Goal: Information Seeking & Learning: Learn about a topic

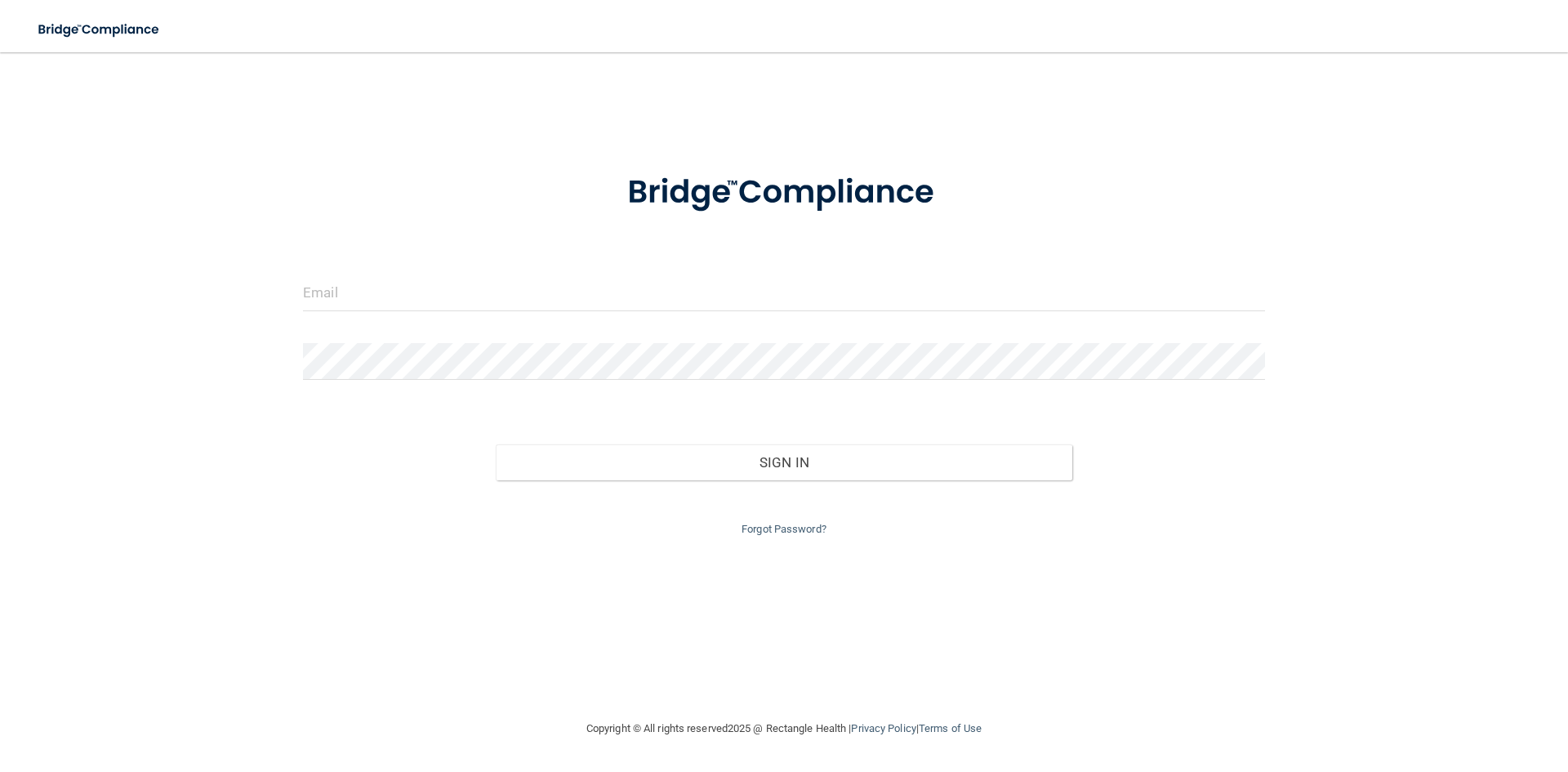
click at [1458, 341] on div "Invalid email/password. You don't have permission to access that page. Sign In …" at bounding box center [784, 386] width 1502 height 634
click at [1037, 301] on input "email" at bounding box center [784, 293] width 962 height 36
type input "[EMAIL_ADDRESS][DOMAIN_NAME]"
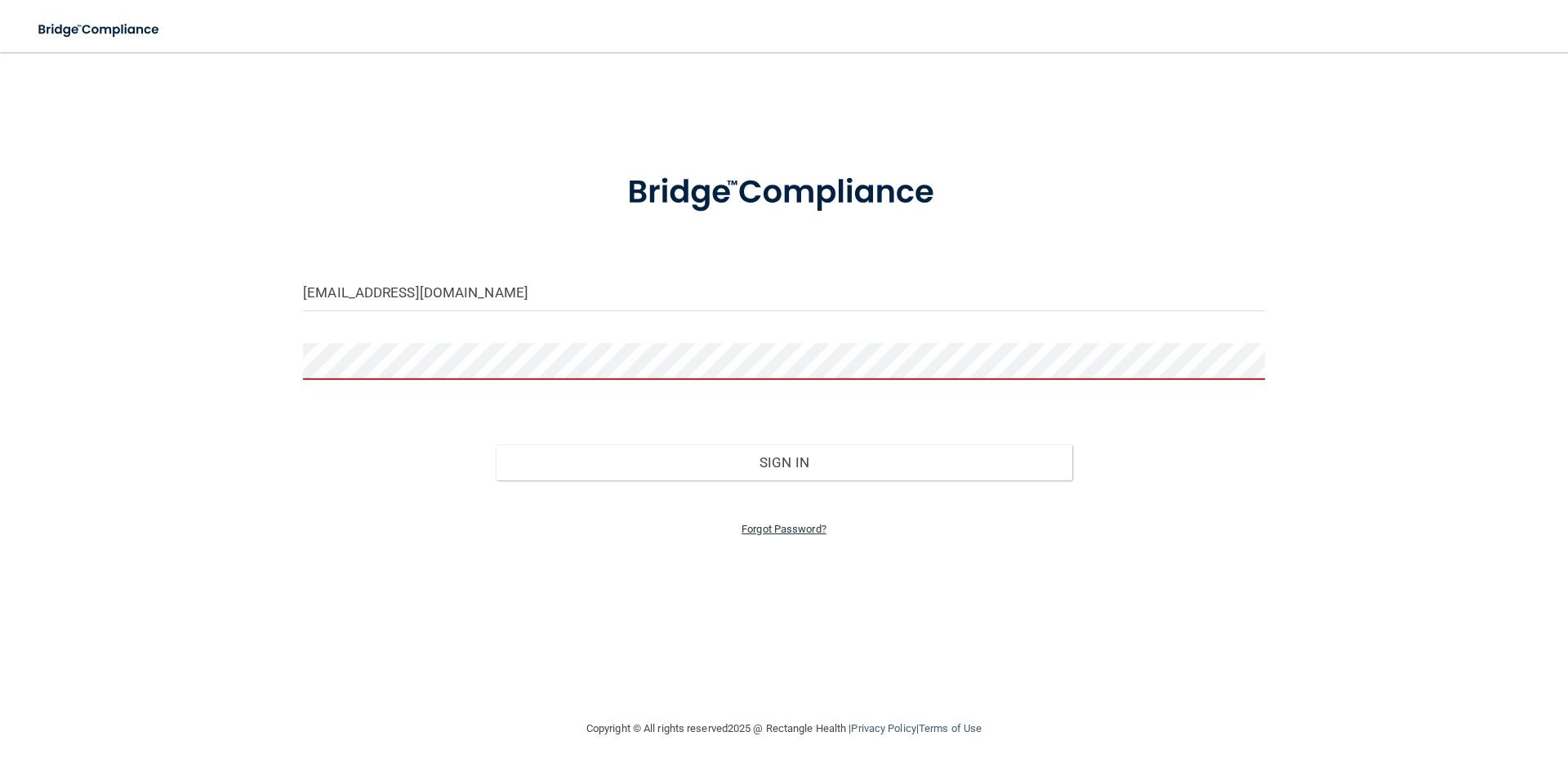
click at [743, 532] on link "Forgot Password?" at bounding box center [784, 529] width 85 height 12
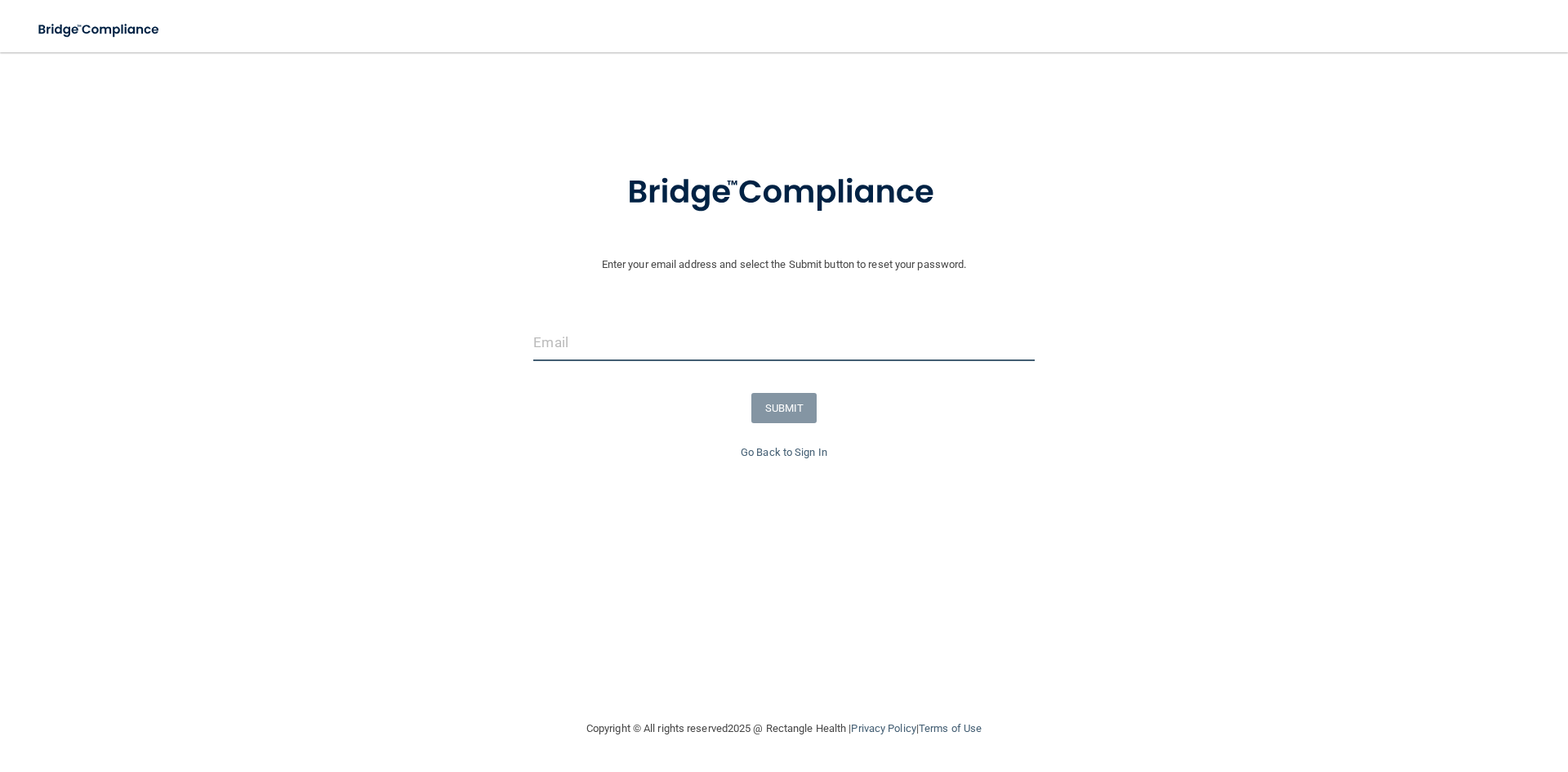
click at [646, 343] on input "email" at bounding box center [783, 343] width 500 height 36
drag, startPoint x: 658, startPoint y: 345, endPoint x: 664, endPoint y: 359, distance: 15.2
drag, startPoint x: 664, startPoint y: 359, endPoint x: 625, endPoint y: 383, distance: 45.8
click at [620, 390] on form "Enter your email address and select the Submit button to reset your password. S…" at bounding box center [784, 296] width 1552 height 293
click at [634, 354] on input "email" at bounding box center [783, 343] width 500 height 36
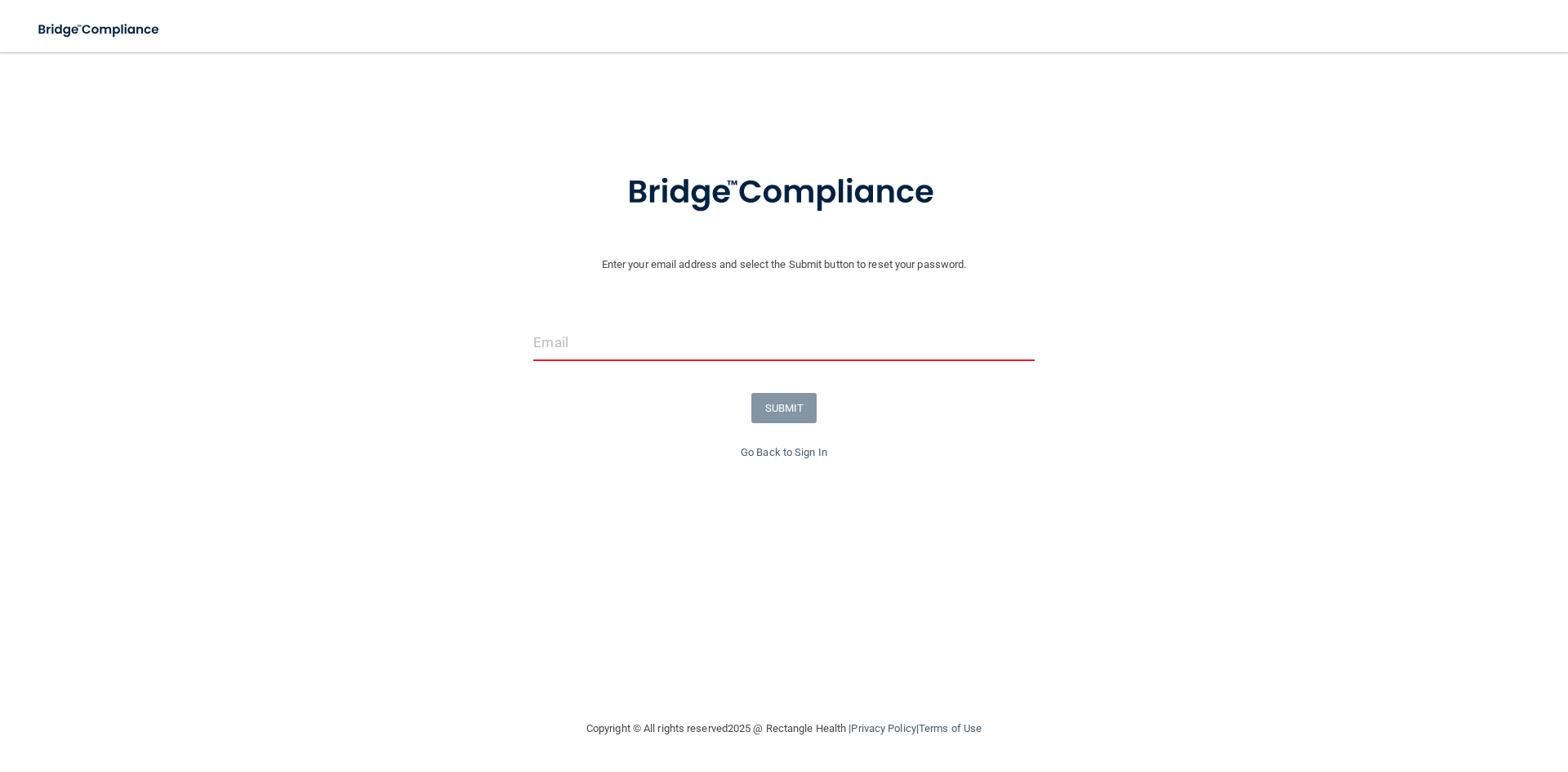
type input "[EMAIL_ADDRESS][DOMAIN_NAME]"
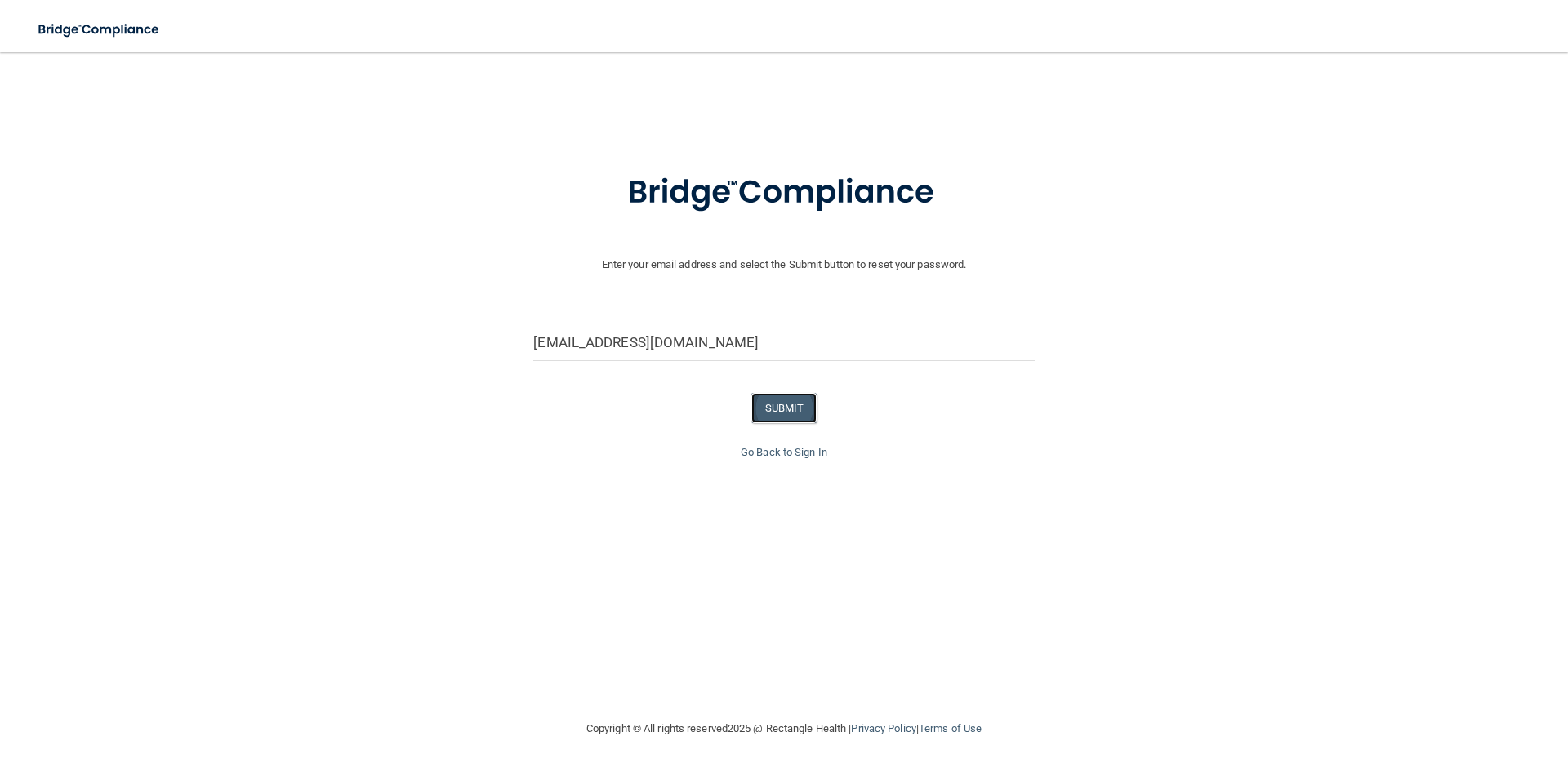
click at [764, 395] on button "SUBMIT" at bounding box center [784, 407] width 67 height 30
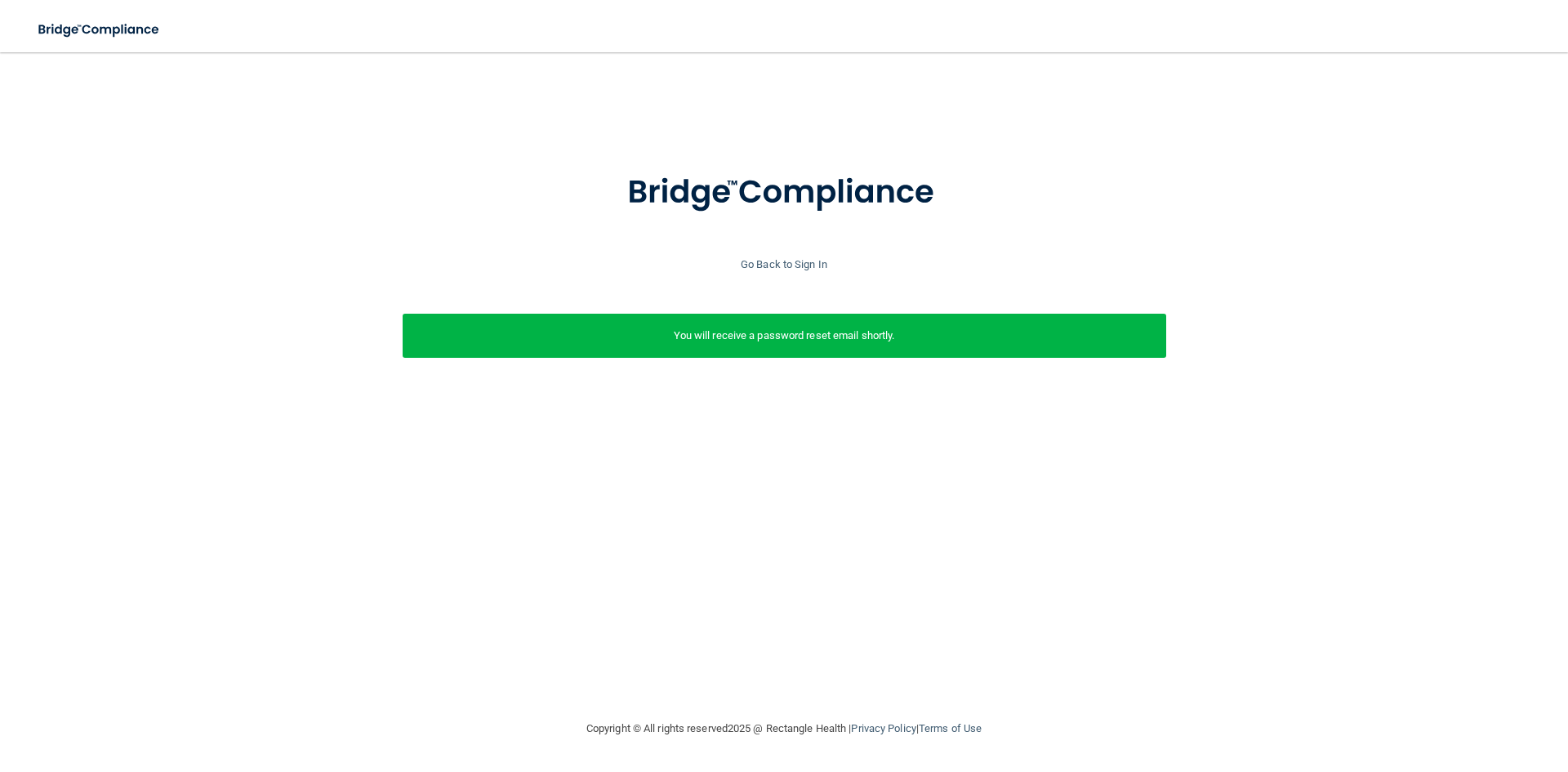
click at [784, 271] on div "Go Back to Sign In" at bounding box center [784, 265] width 1576 height 20
click at [784, 264] on link "Go Back to Sign In" at bounding box center [784, 263] width 87 height 12
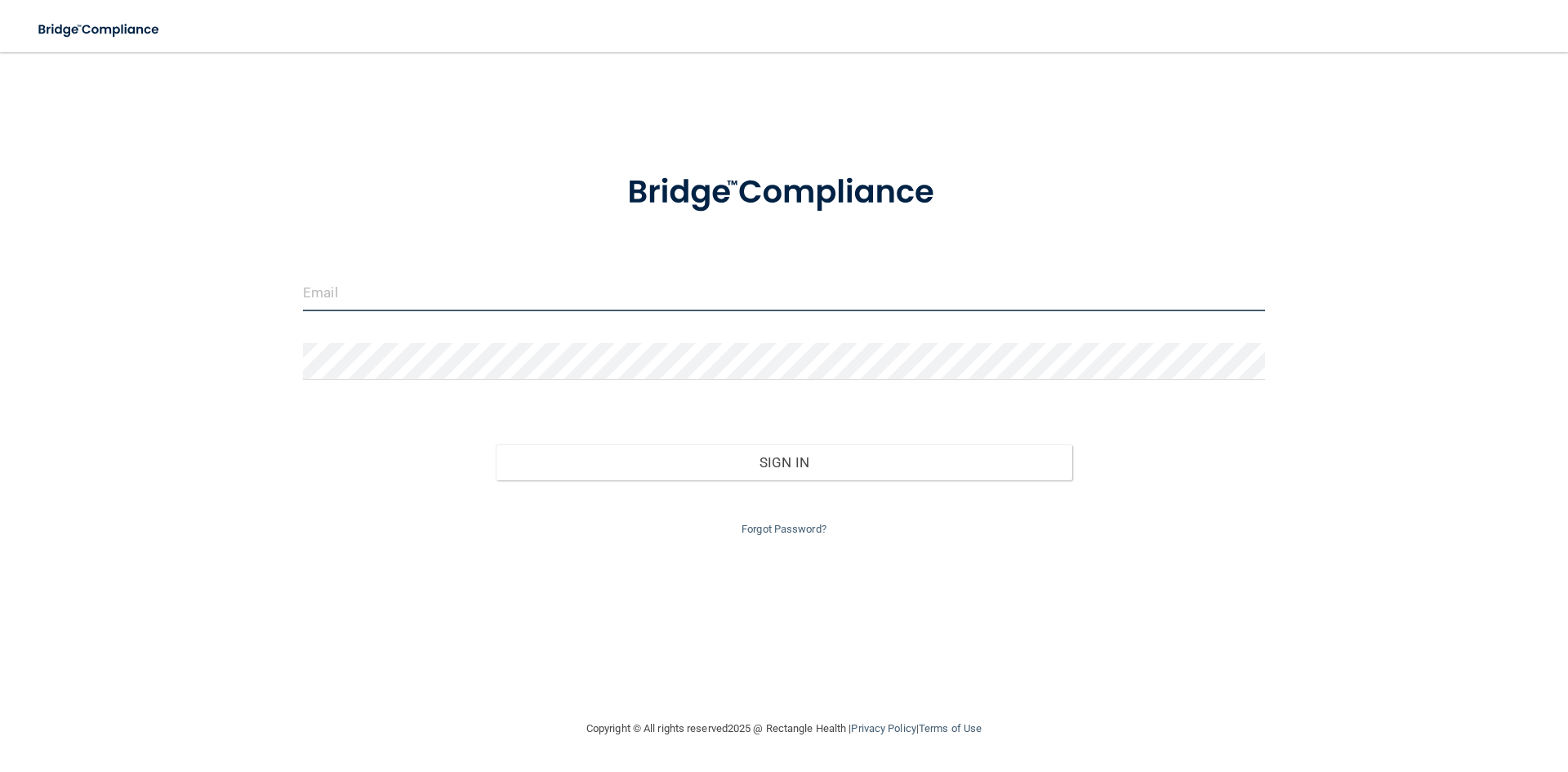
click at [697, 289] on input "email" at bounding box center [784, 293] width 962 height 36
type input "[EMAIL_ADDRESS][DOMAIN_NAME]"
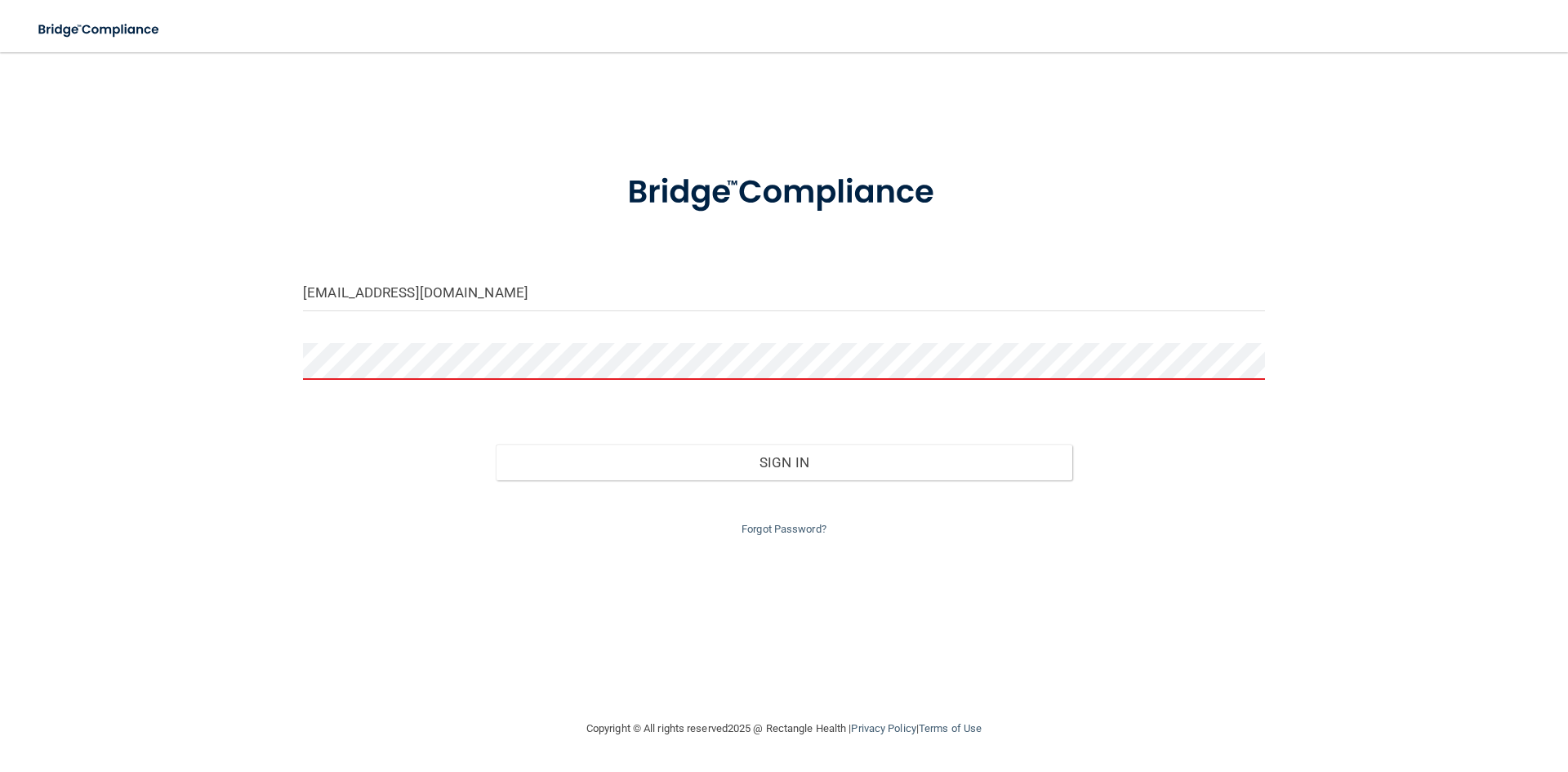
drag, startPoint x: 195, startPoint y: 422, endPoint x: 280, endPoint y: 399, distance: 88.1
click at [195, 422] on div "[EMAIL_ADDRESS][DOMAIN_NAME] Invalid email/password. You don't have permission …" at bounding box center [784, 386] width 1502 height 634
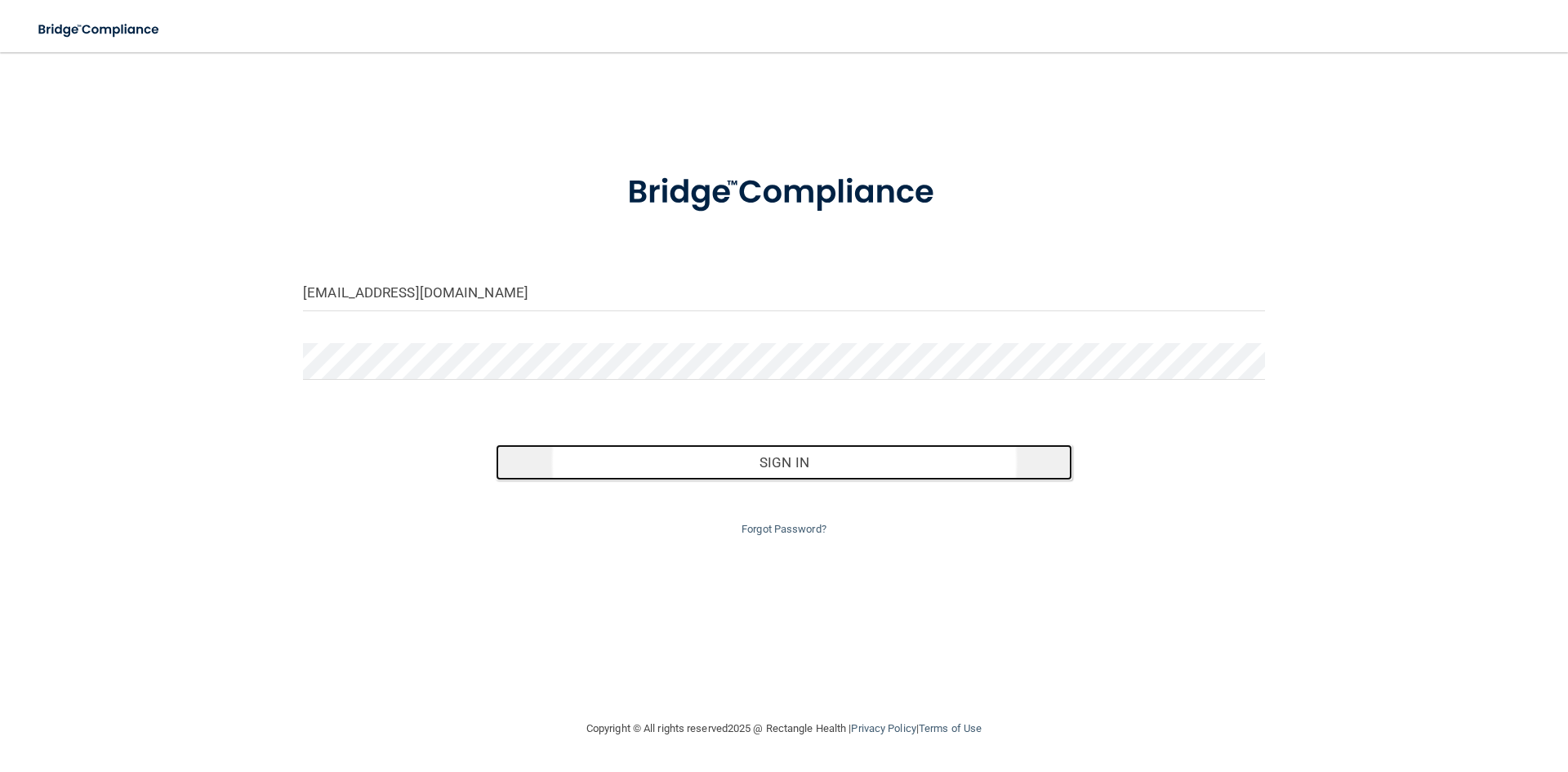
click at [698, 459] on button "Sign In" at bounding box center [784, 462] width 578 height 36
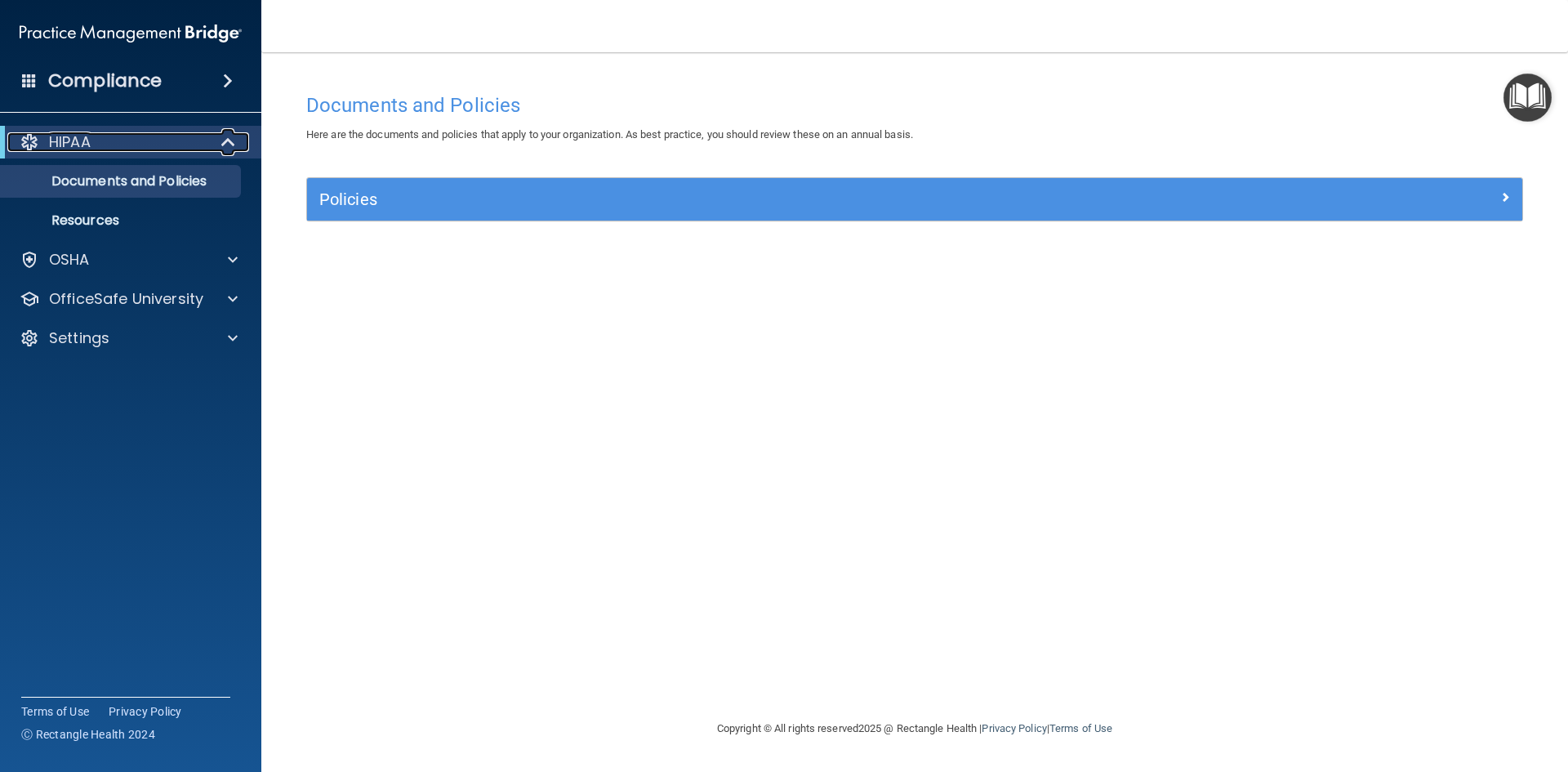
click at [225, 151] on span at bounding box center [230, 142] width 14 height 20
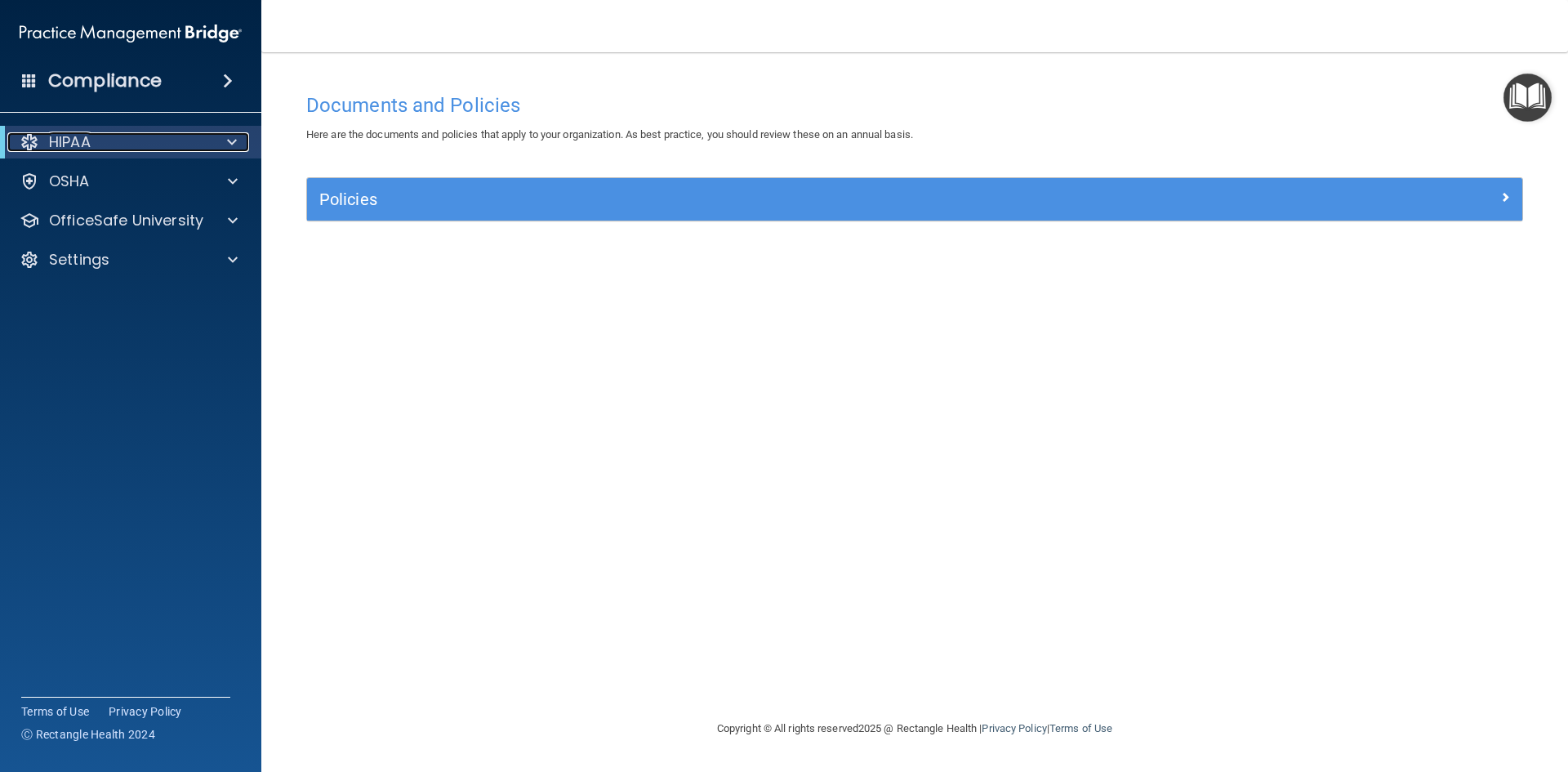
click at [225, 151] on div at bounding box center [229, 142] width 40 height 20
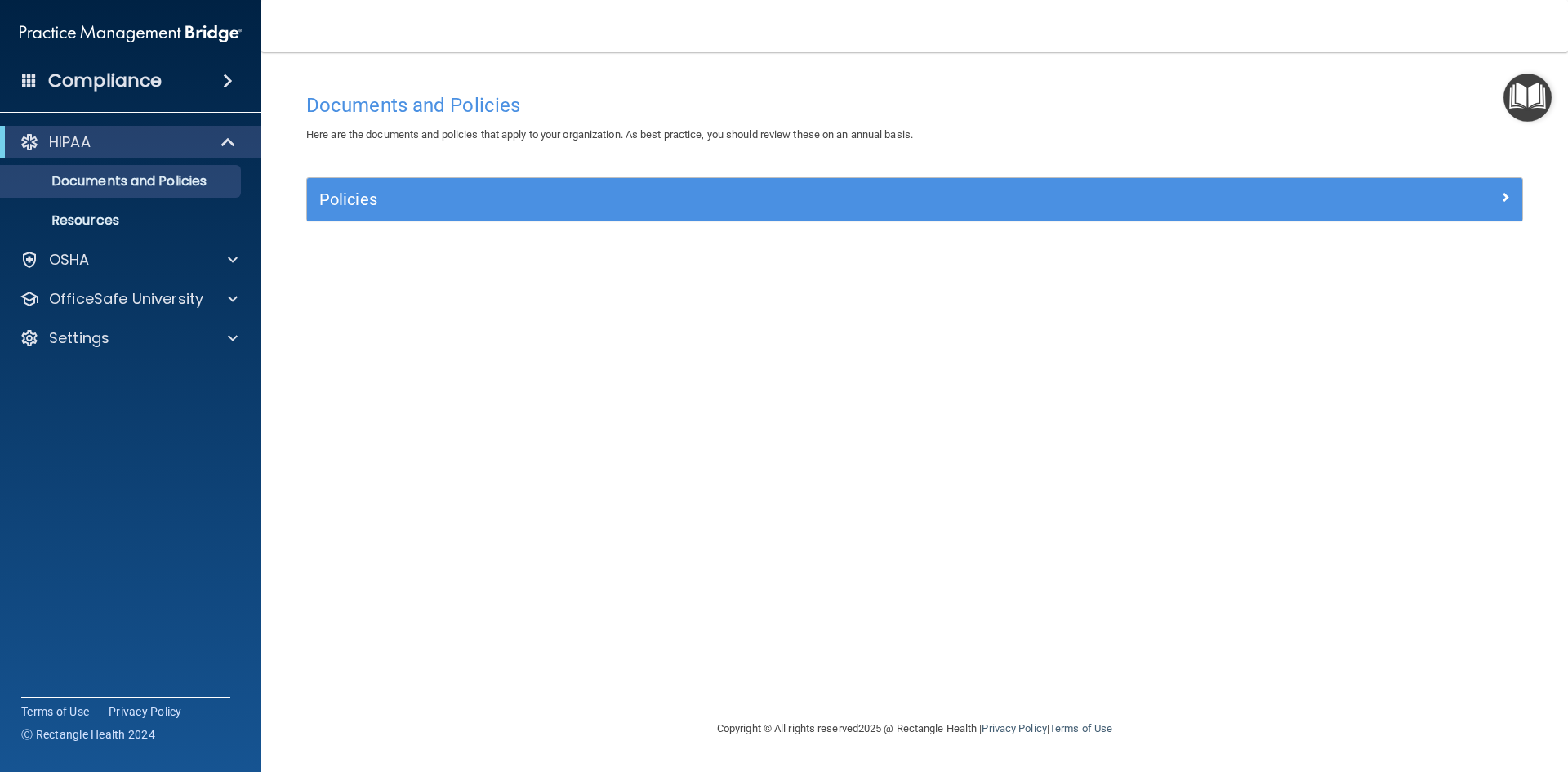
click at [216, 88] on div "Compliance" at bounding box center [130, 80] width 261 height 36
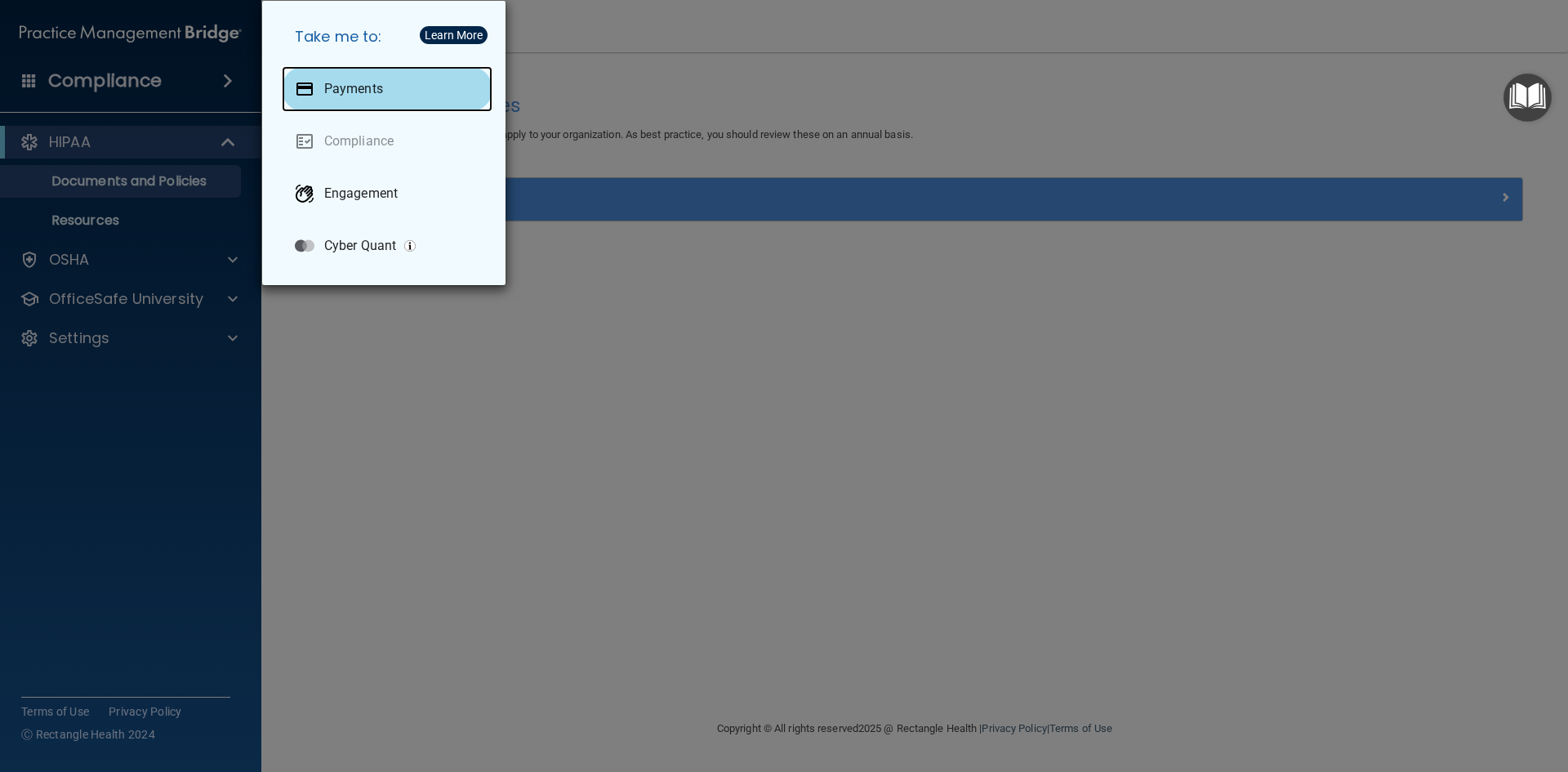
click at [369, 92] on p "Payments" at bounding box center [354, 89] width 59 height 16
click at [551, 74] on div "Take me to: Payments Compliance Engagement Cyber Quant" at bounding box center [784, 386] width 1568 height 772
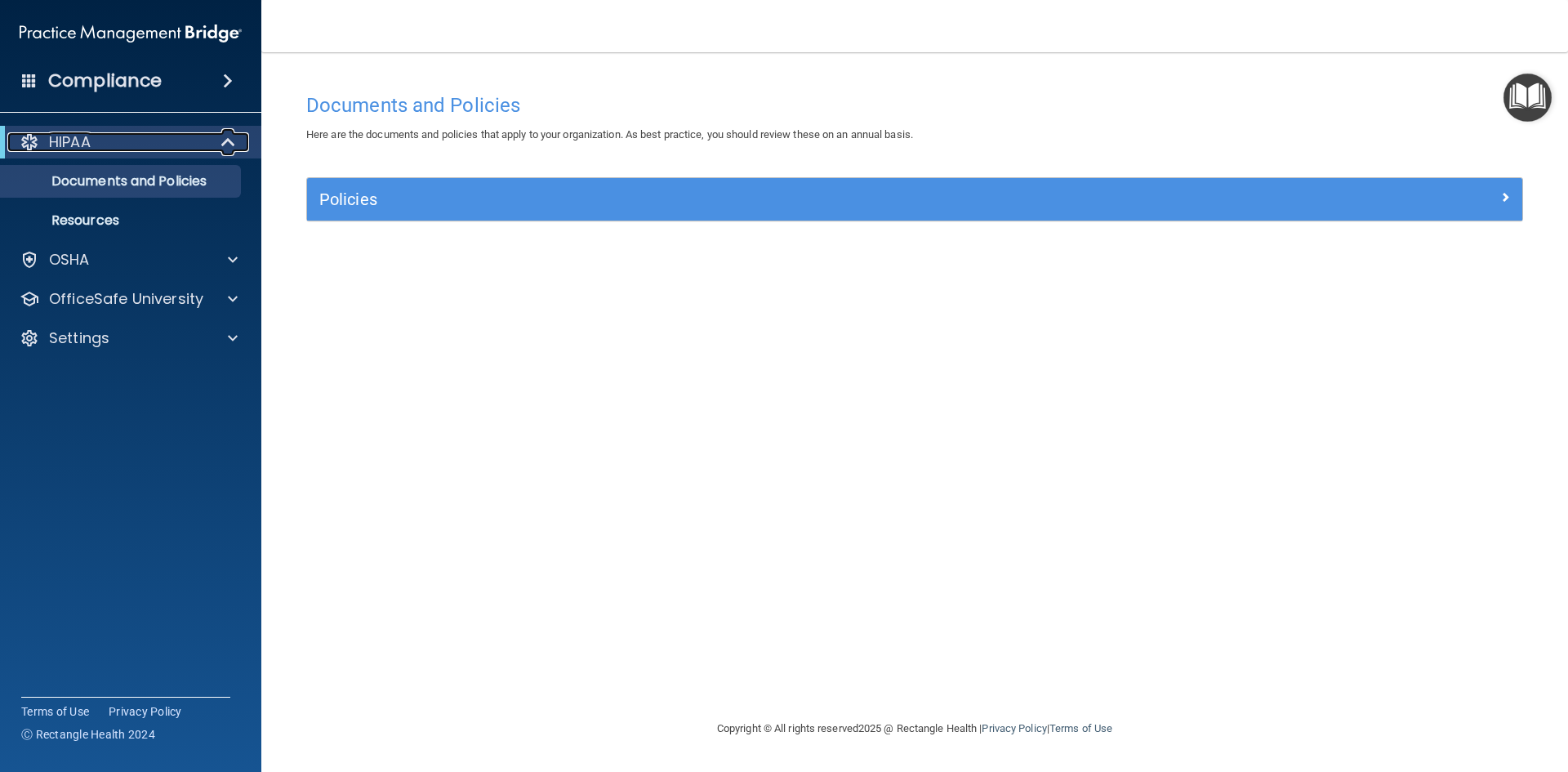
click at [213, 138] on div at bounding box center [229, 142] width 40 height 20
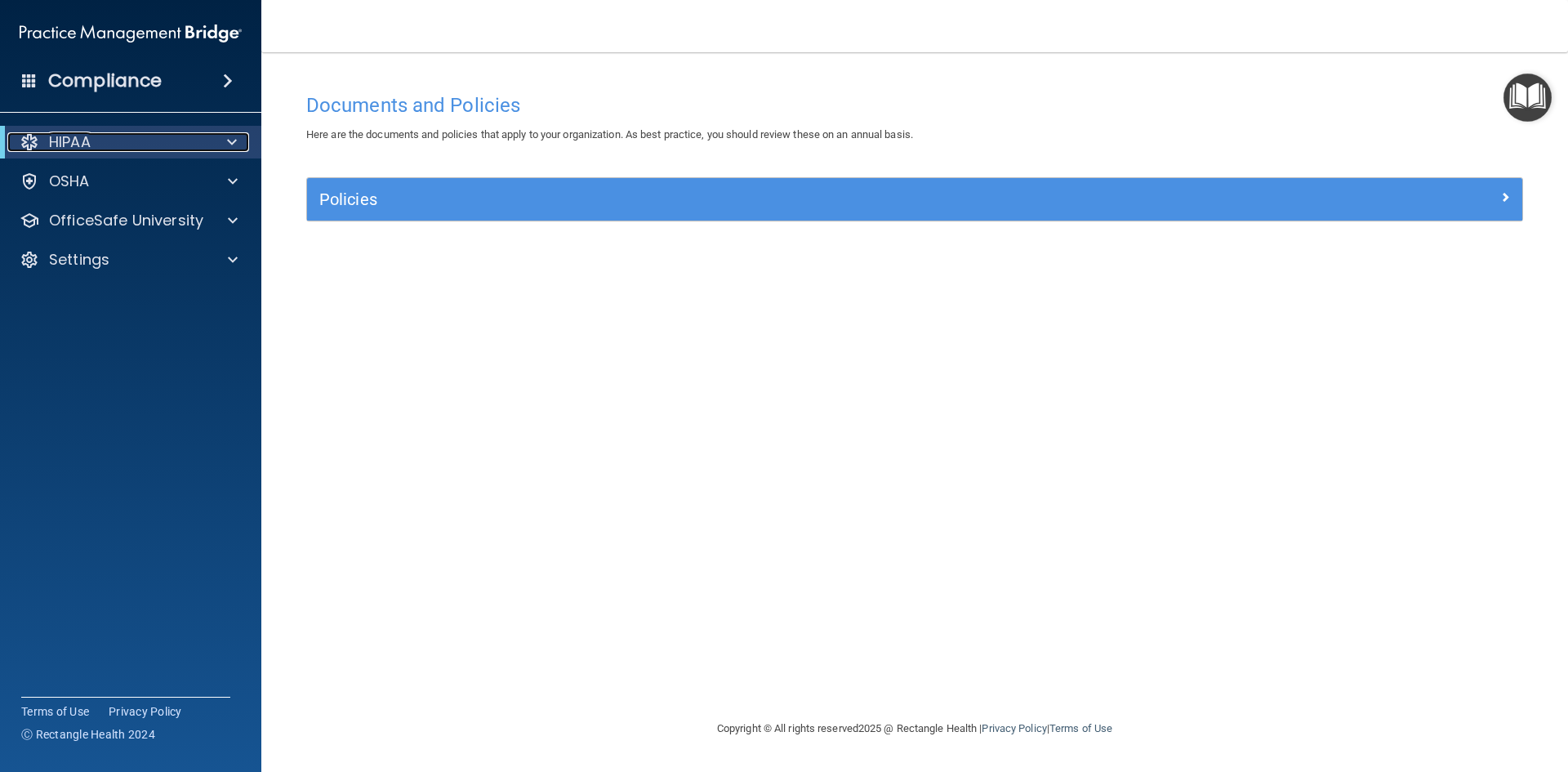
click at [220, 139] on div at bounding box center [229, 142] width 40 height 20
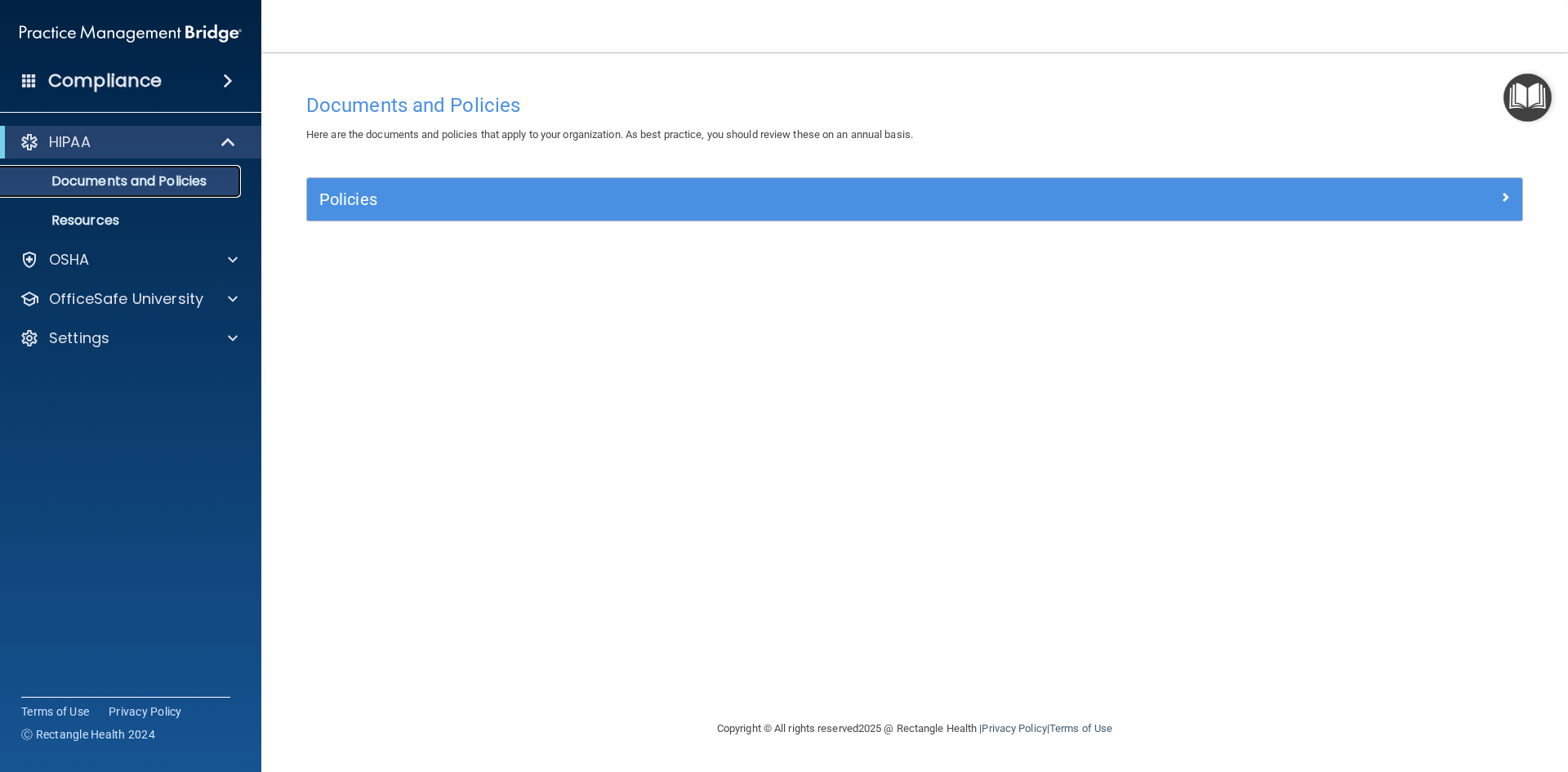
click at [169, 185] on p "Documents and Policies" at bounding box center [122, 181] width 223 height 16
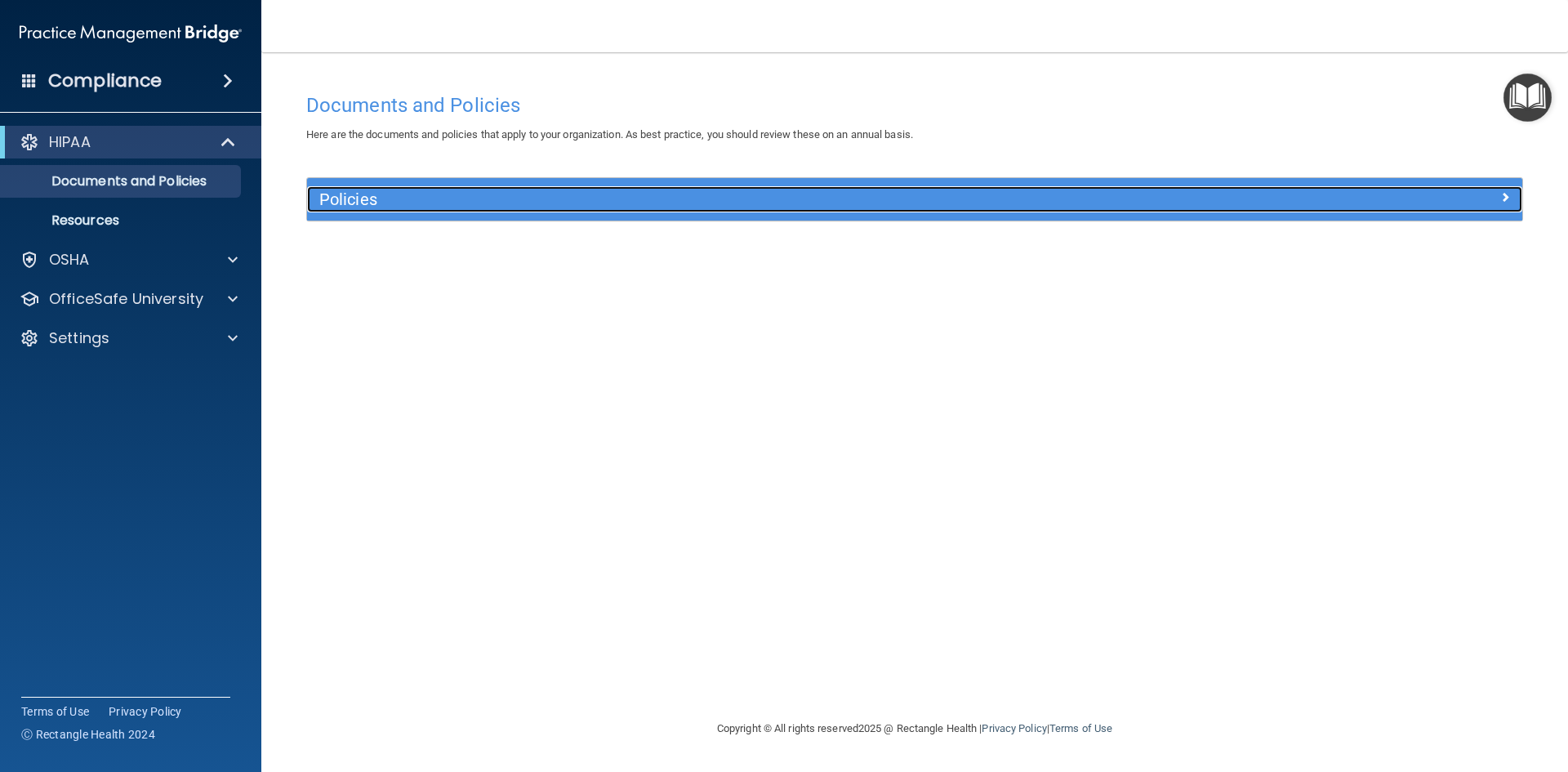
click at [466, 197] on h5 "Policies" at bounding box center [762, 200] width 886 height 18
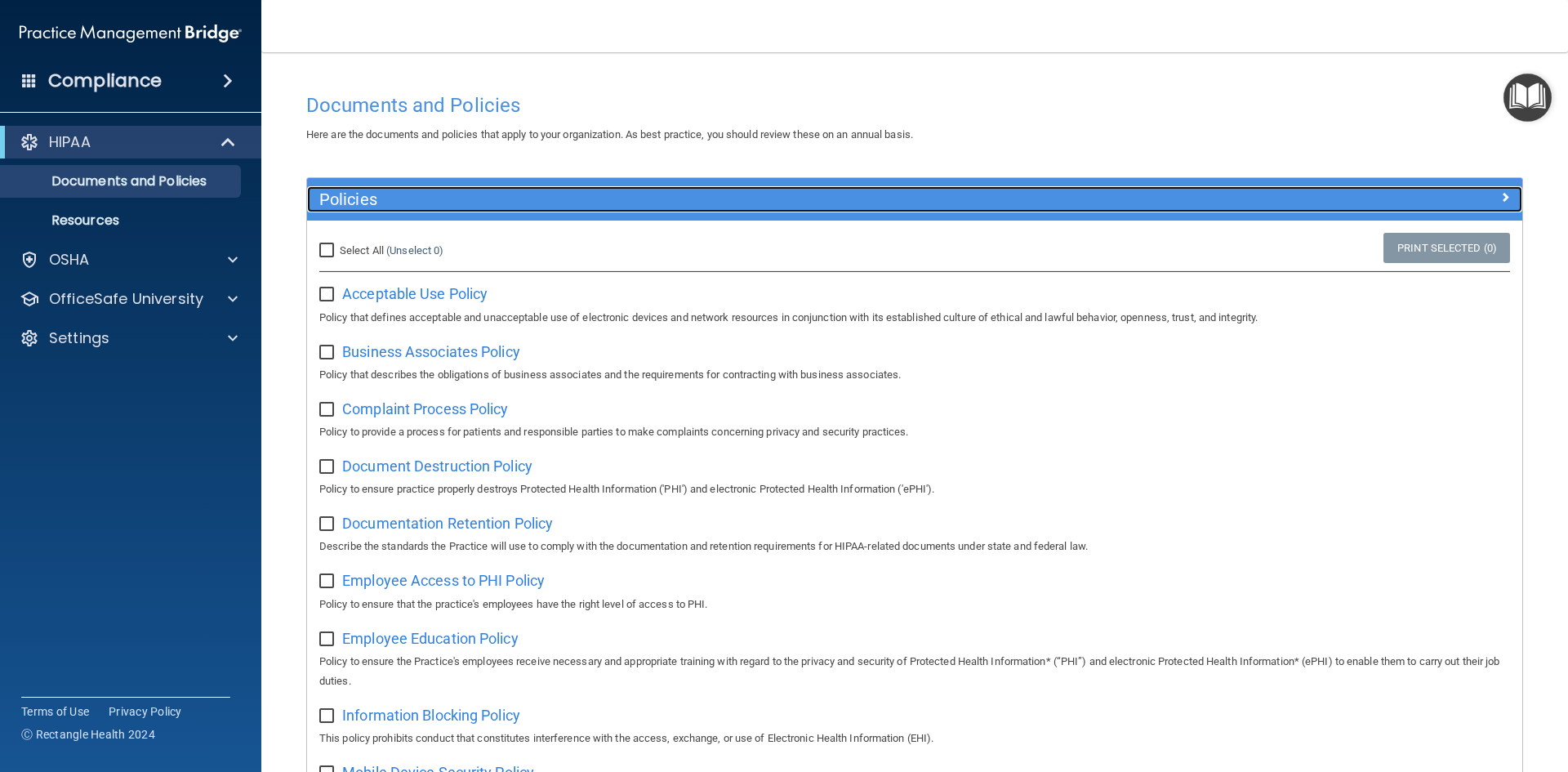
click at [412, 187] on div "Policies" at bounding box center [763, 199] width 911 height 26
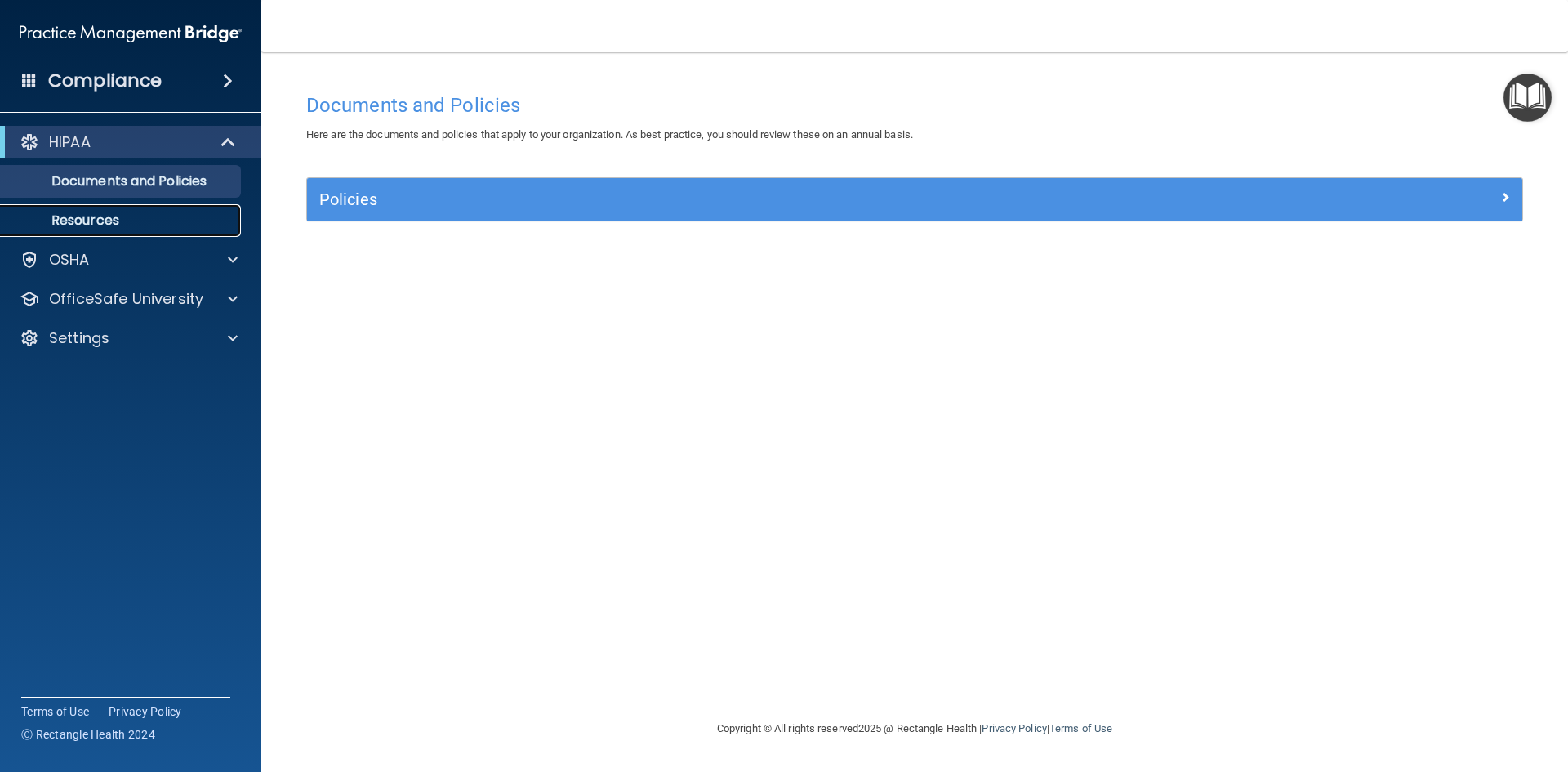
click at [172, 217] on p "Resources" at bounding box center [122, 221] width 223 height 16
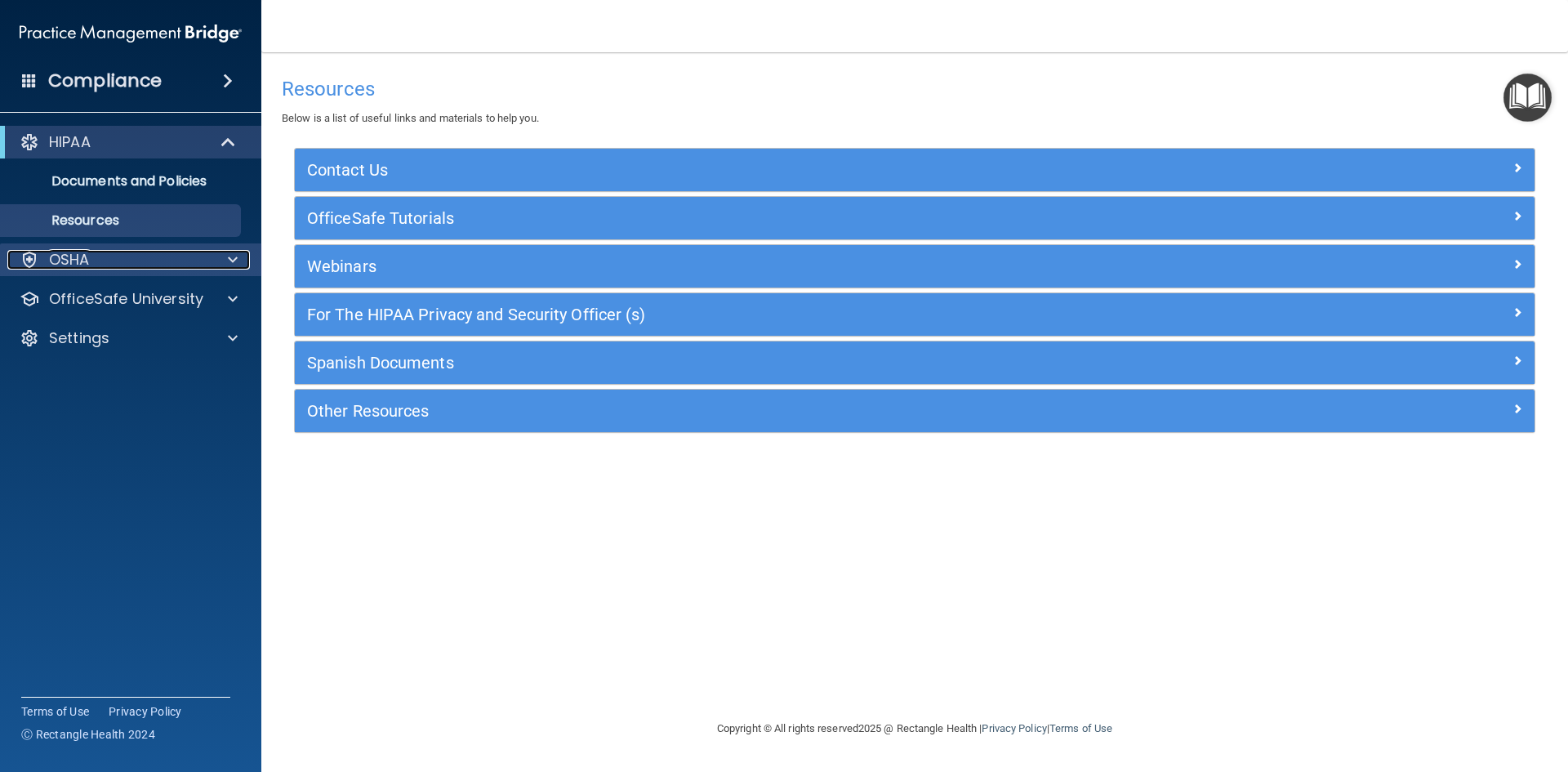
click at [156, 261] on div "OSHA" at bounding box center [108, 260] width 202 height 20
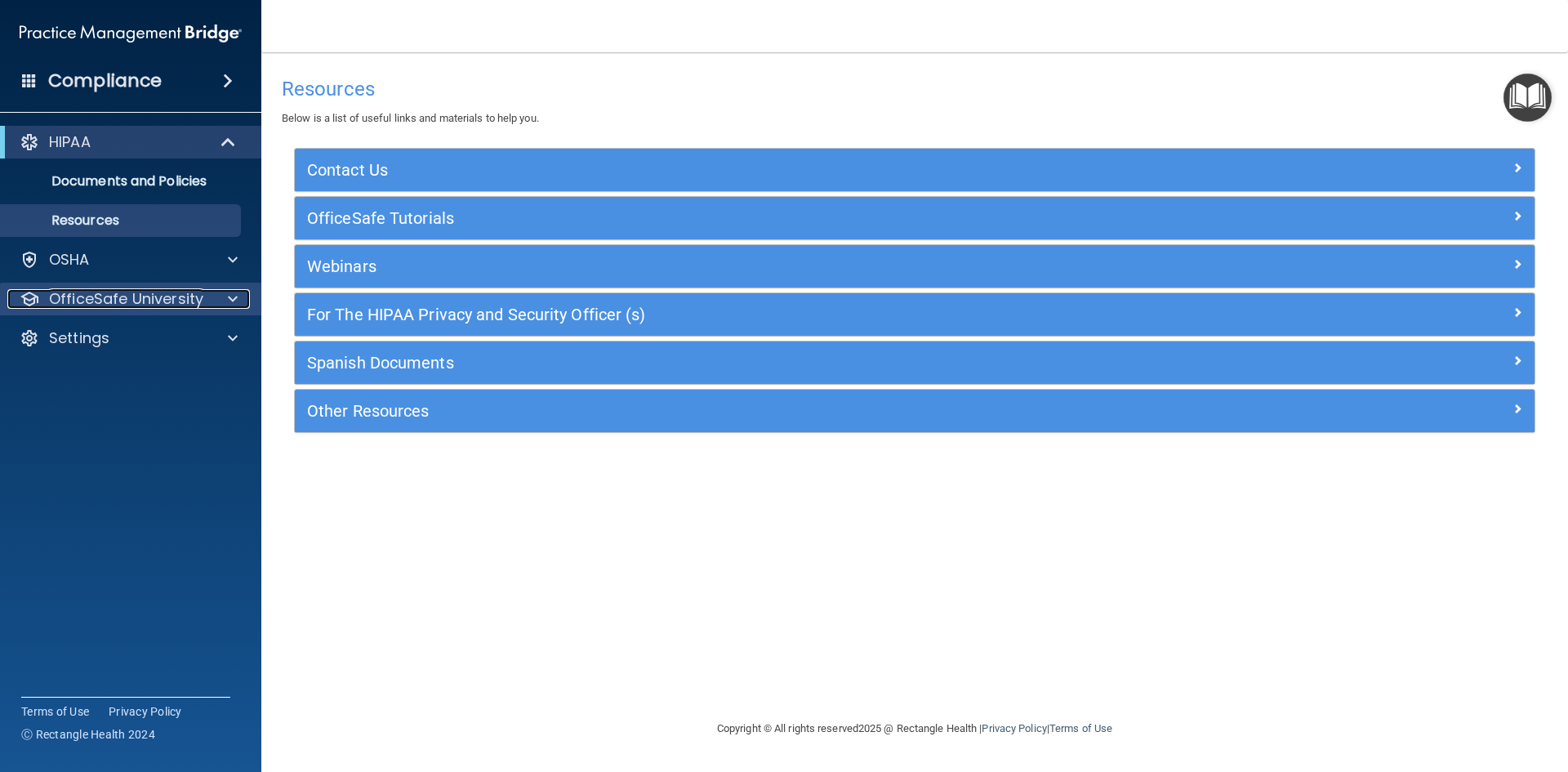
click at [140, 294] on p "OfficeSafe University" at bounding box center [126, 299] width 154 height 20
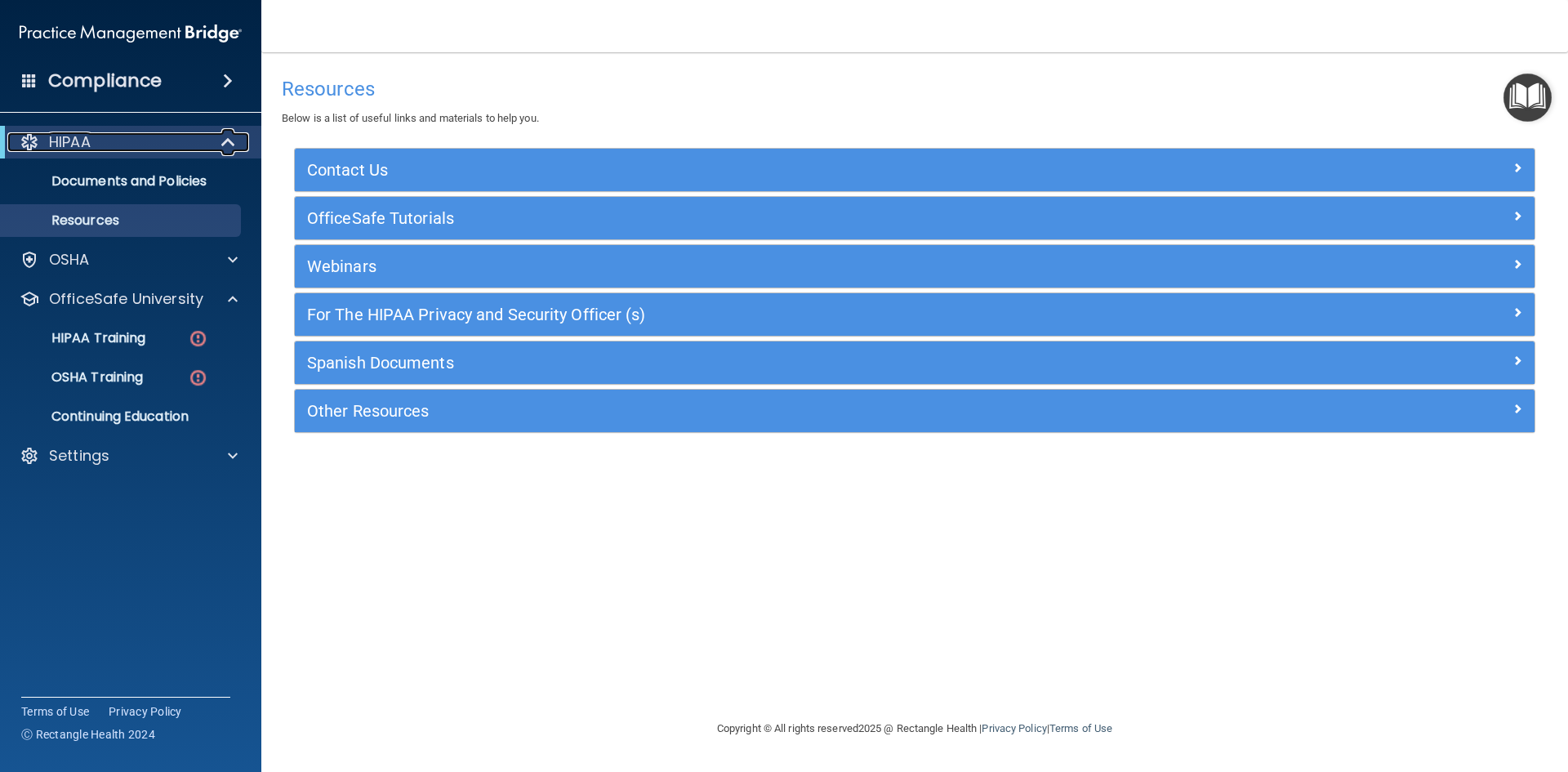
click at [162, 144] on div "HIPAA" at bounding box center [108, 142] width 201 height 20
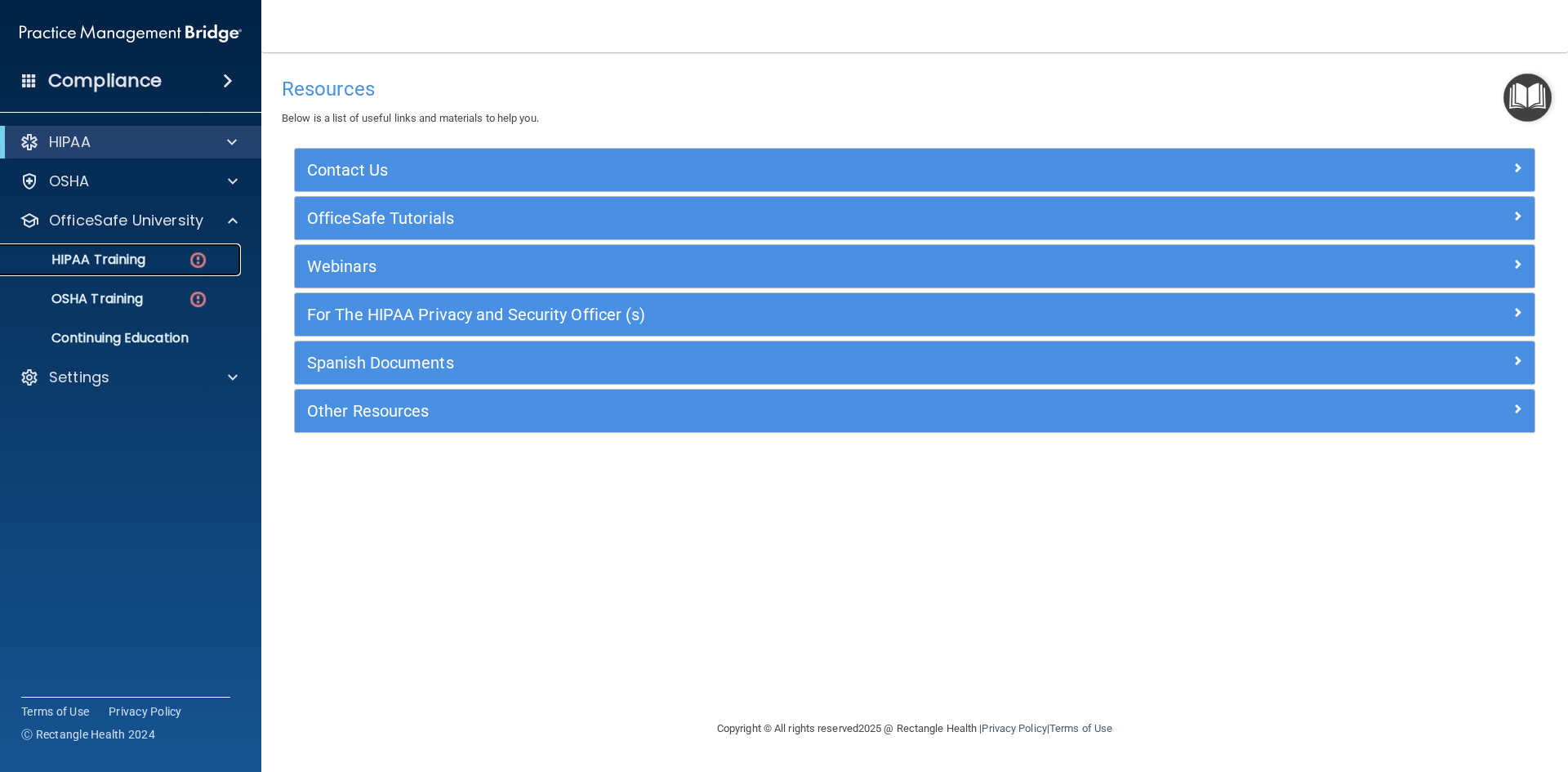
click at [151, 249] on link "HIPAA Training" at bounding box center [112, 260] width 257 height 33
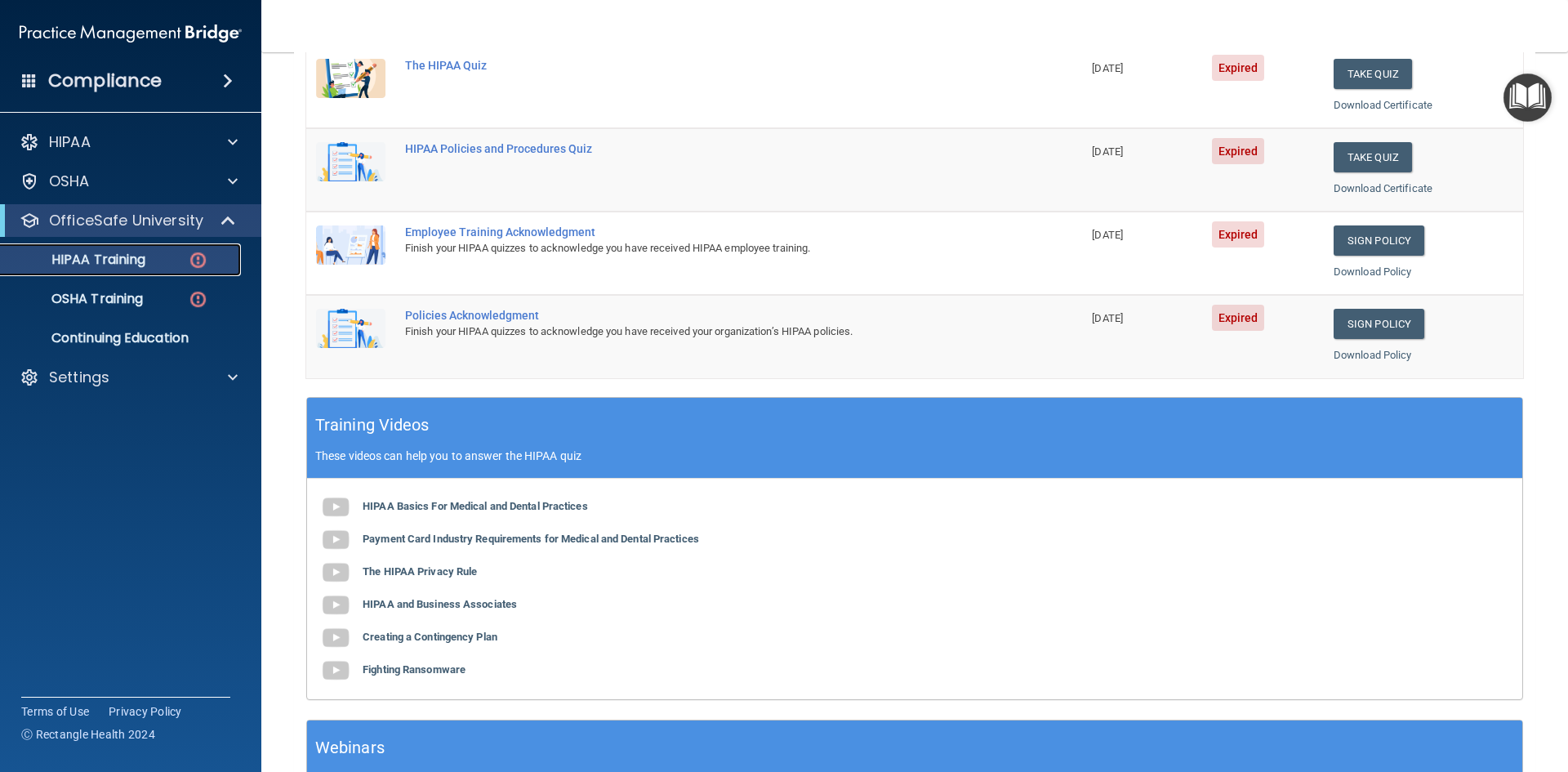
scroll to position [458, 0]
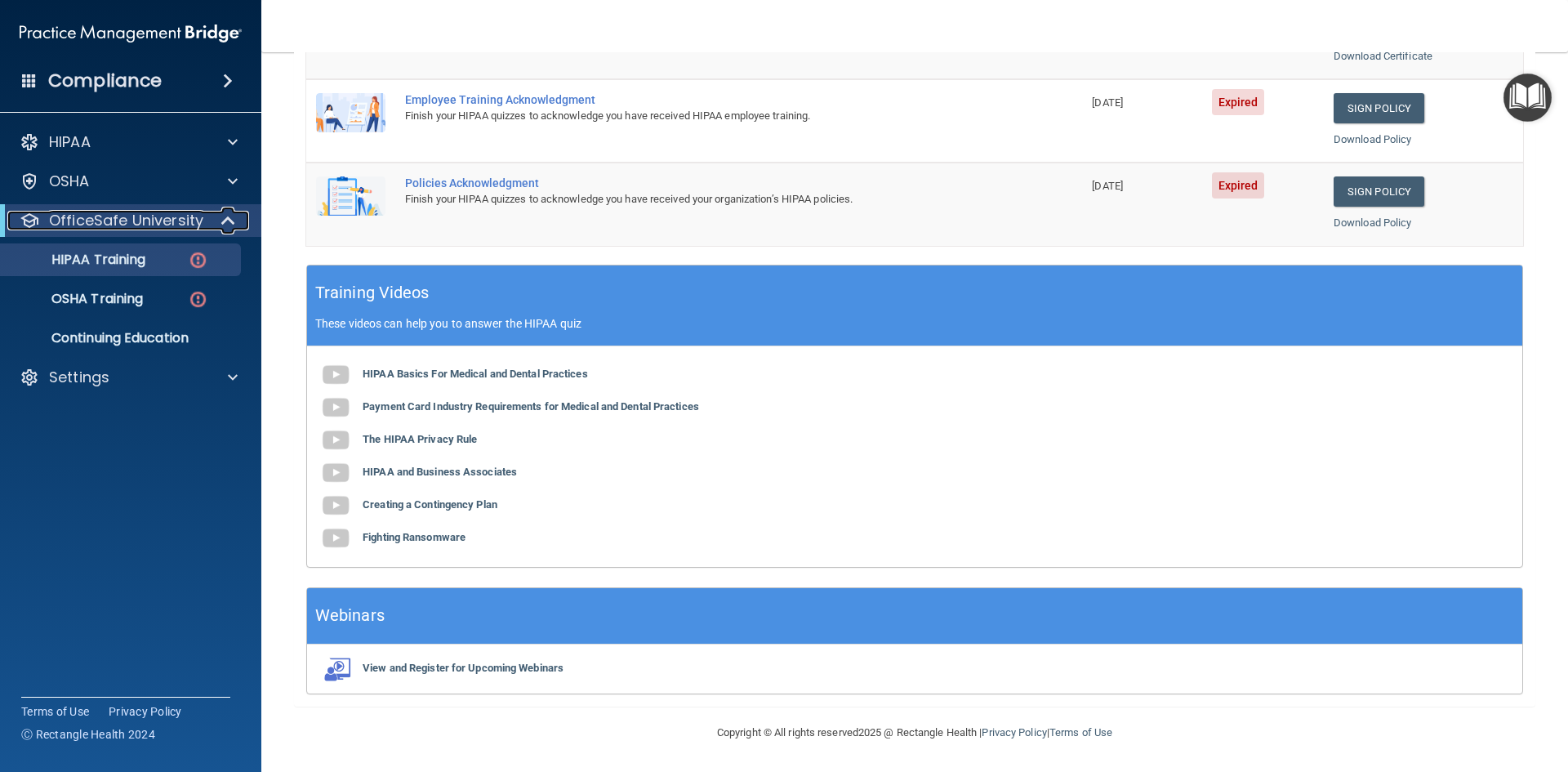
click at [214, 221] on div at bounding box center [229, 221] width 40 height 20
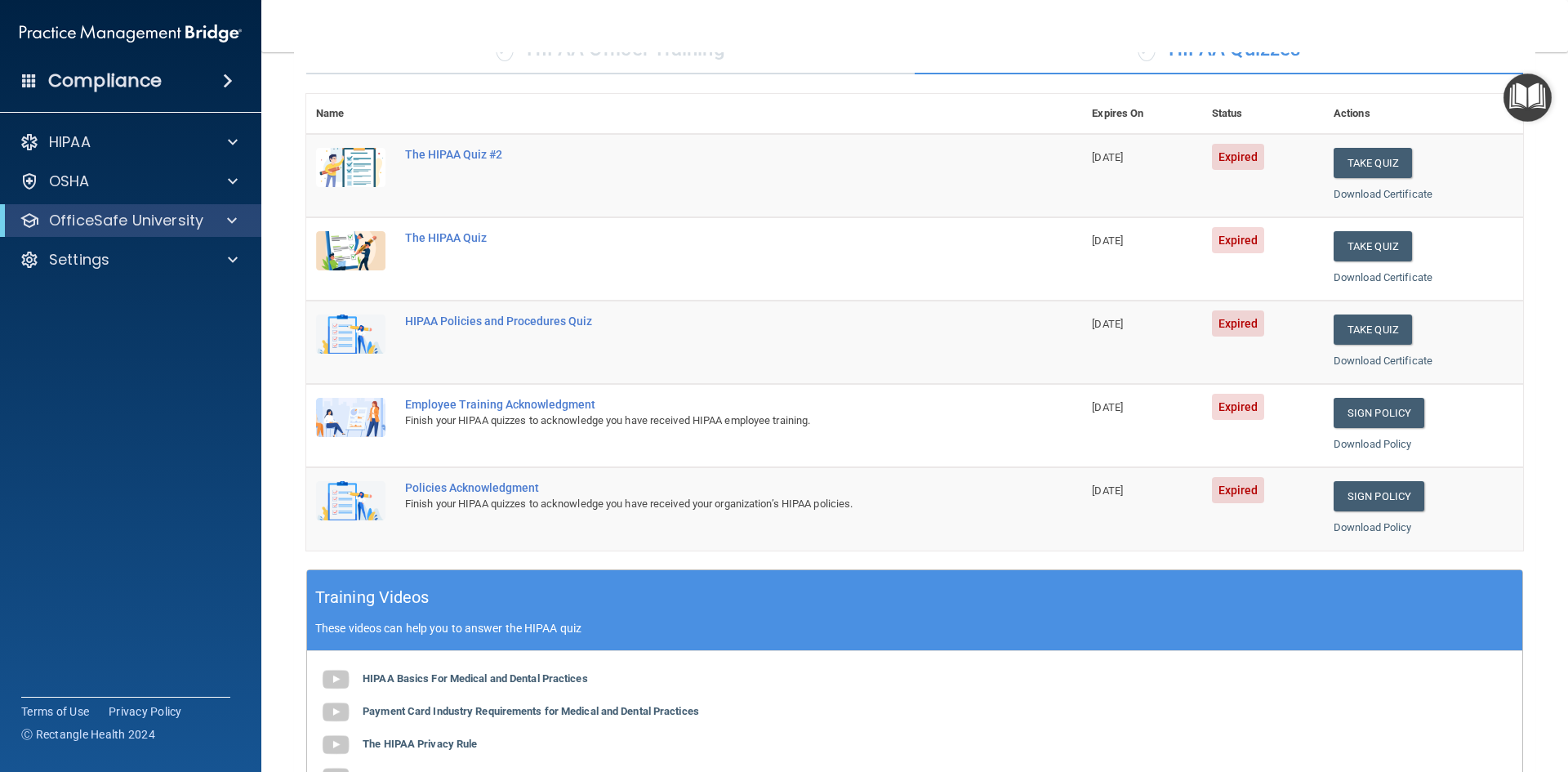
scroll to position [0, 0]
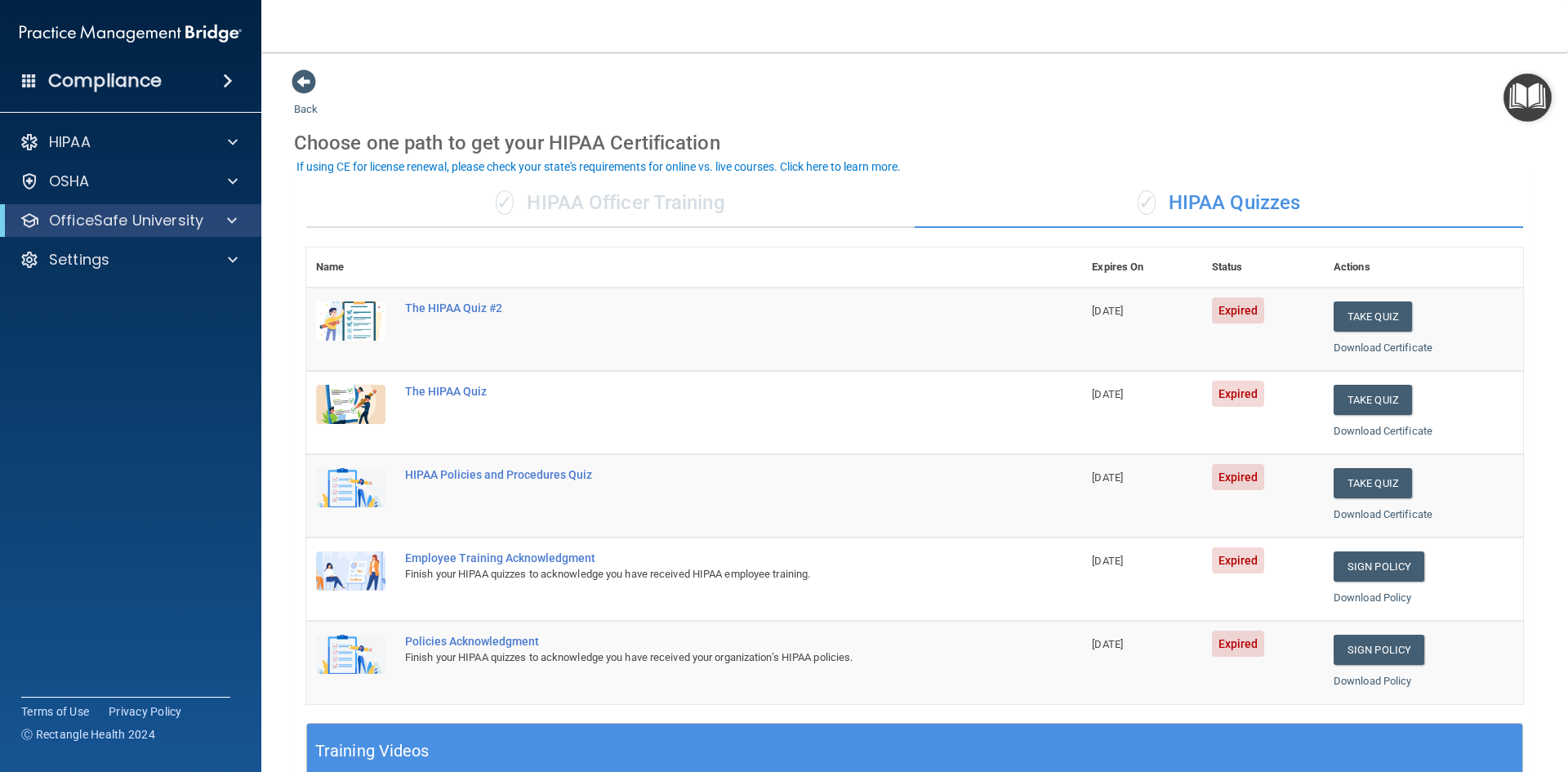
click at [176, 236] on div "OfficeSafe University" at bounding box center [130, 221] width 261 height 33
click at [169, 244] on div "Settings" at bounding box center [131, 260] width 262 height 33
click at [215, 256] on div at bounding box center [230, 260] width 41 height 20
click at [108, 295] on p "My Account" at bounding box center [122, 299] width 223 height 16
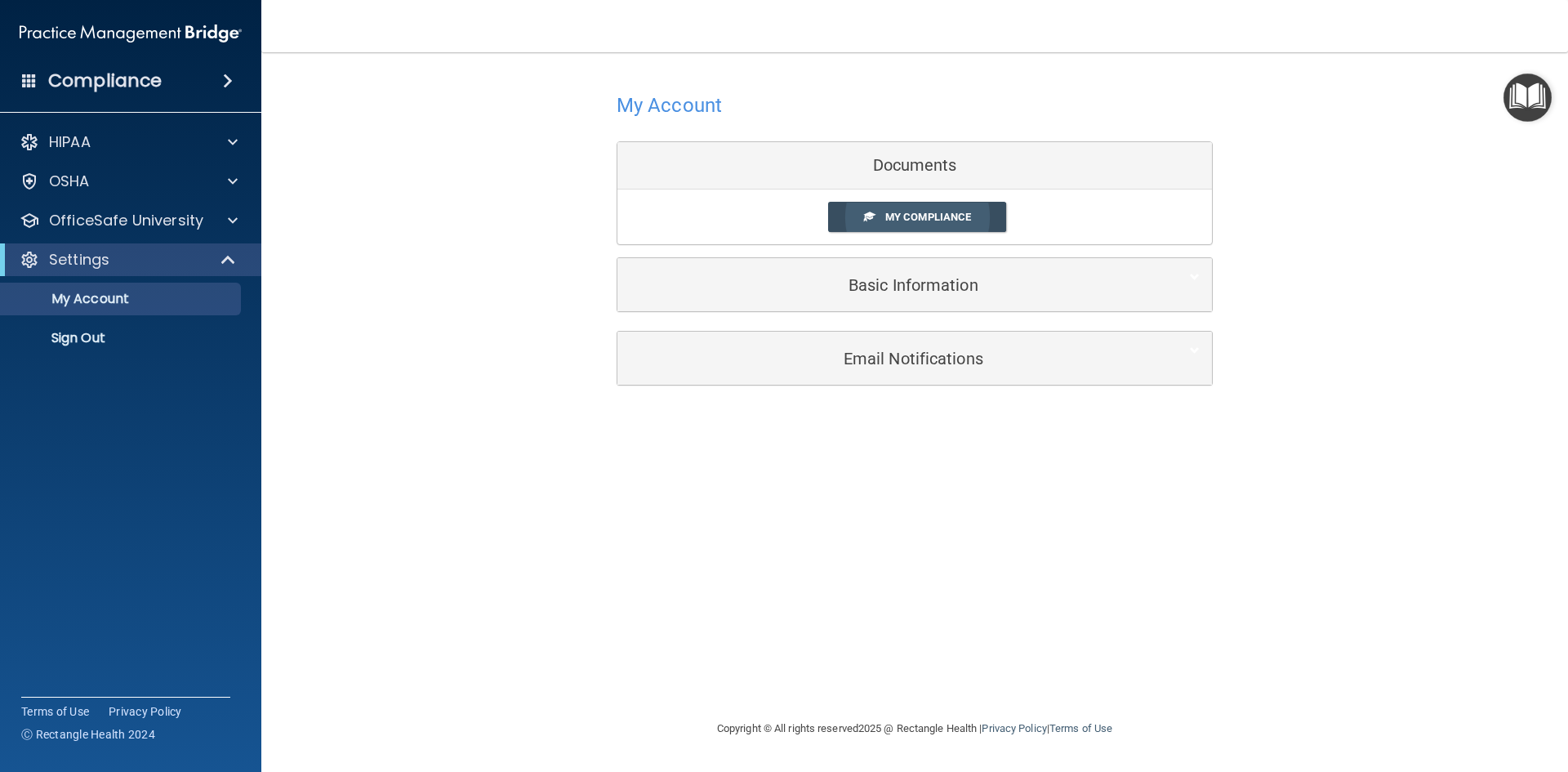
click at [934, 210] on link "My Compliance" at bounding box center [917, 216] width 179 height 30
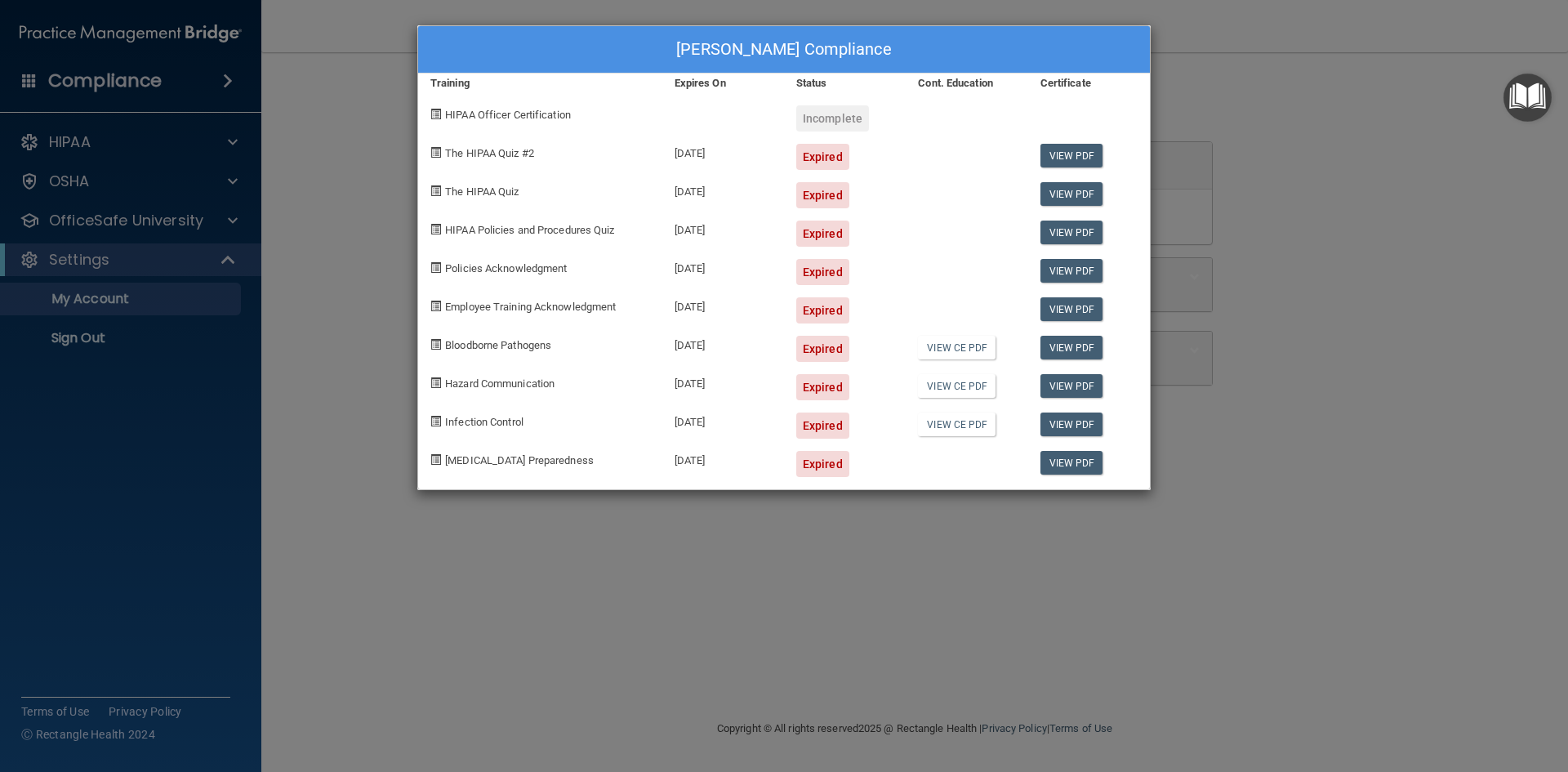
click at [548, 520] on div "[PERSON_NAME] Compliance Training Expires On Status Cont. Education Certificate…" at bounding box center [784, 386] width 1568 height 772
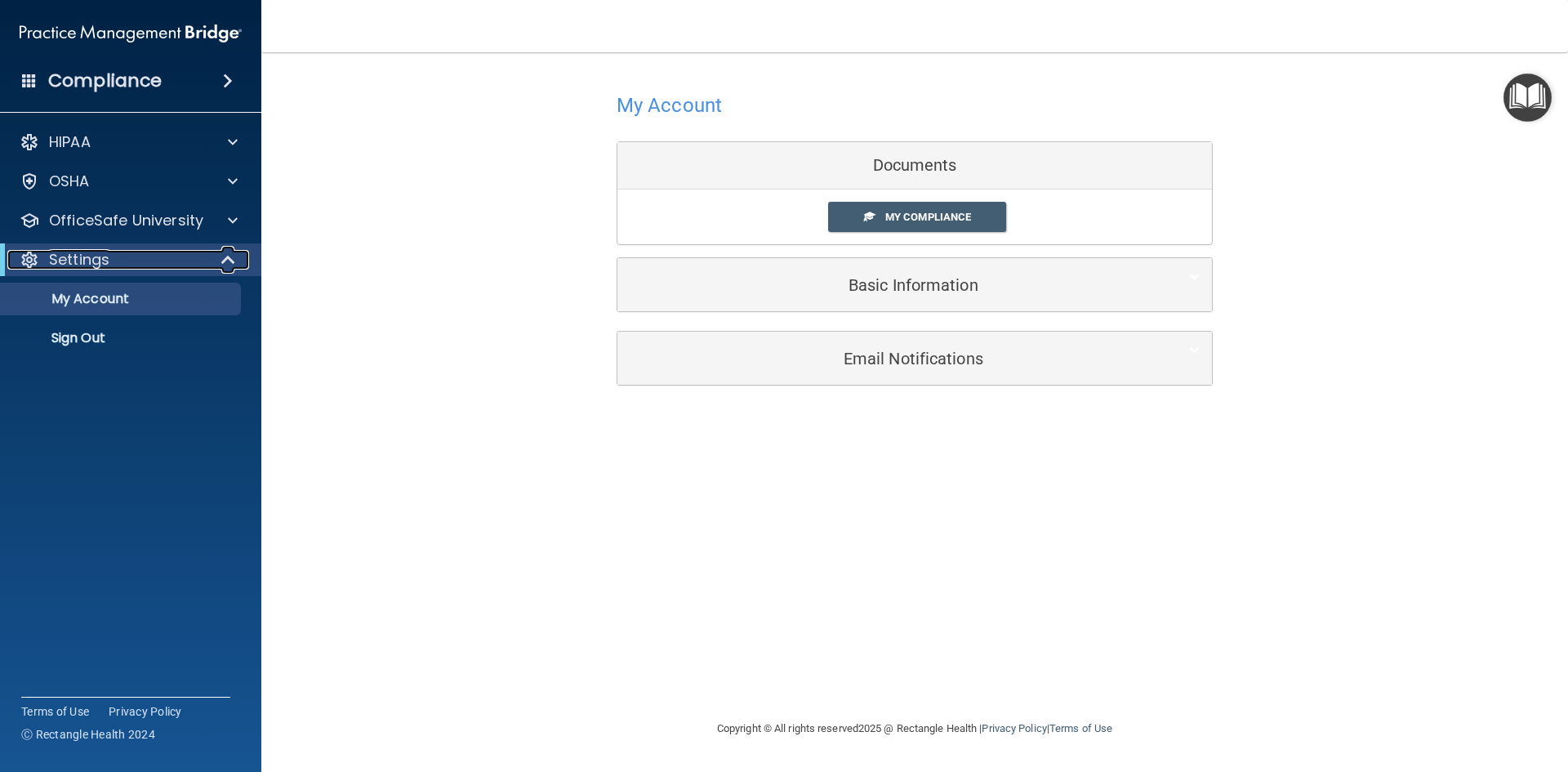
click at [201, 254] on div "Settings" at bounding box center [108, 260] width 201 height 20
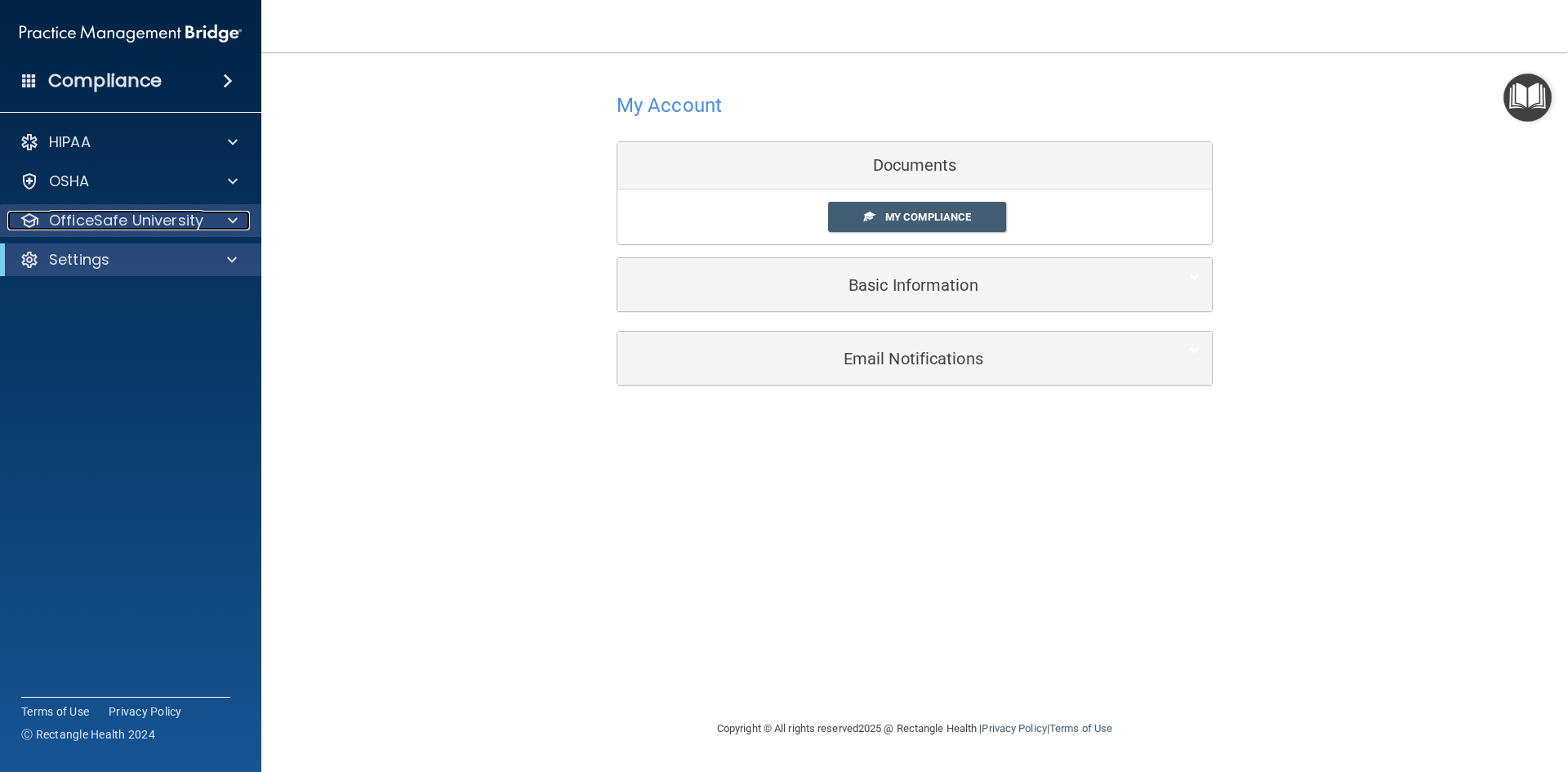
click at [196, 217] on p "OfficeSafe University" at bounding box center [126, 221] width 154 height 20
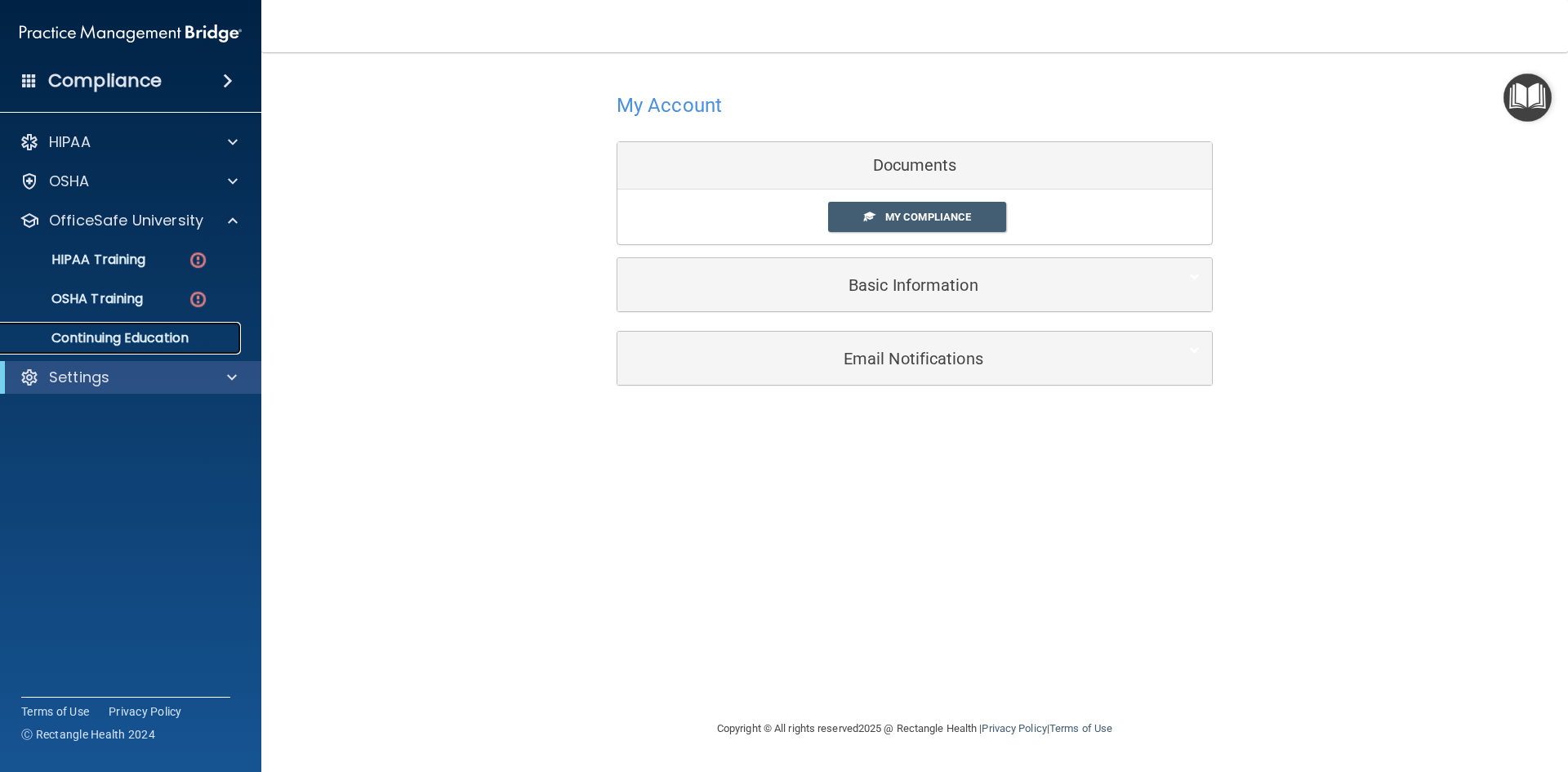
click at [162, 333] on p "Continuing Education" at bounding box center [122, 338] width 223 height 16
